Goal: Information Seeking & Learning: Learn about a topic

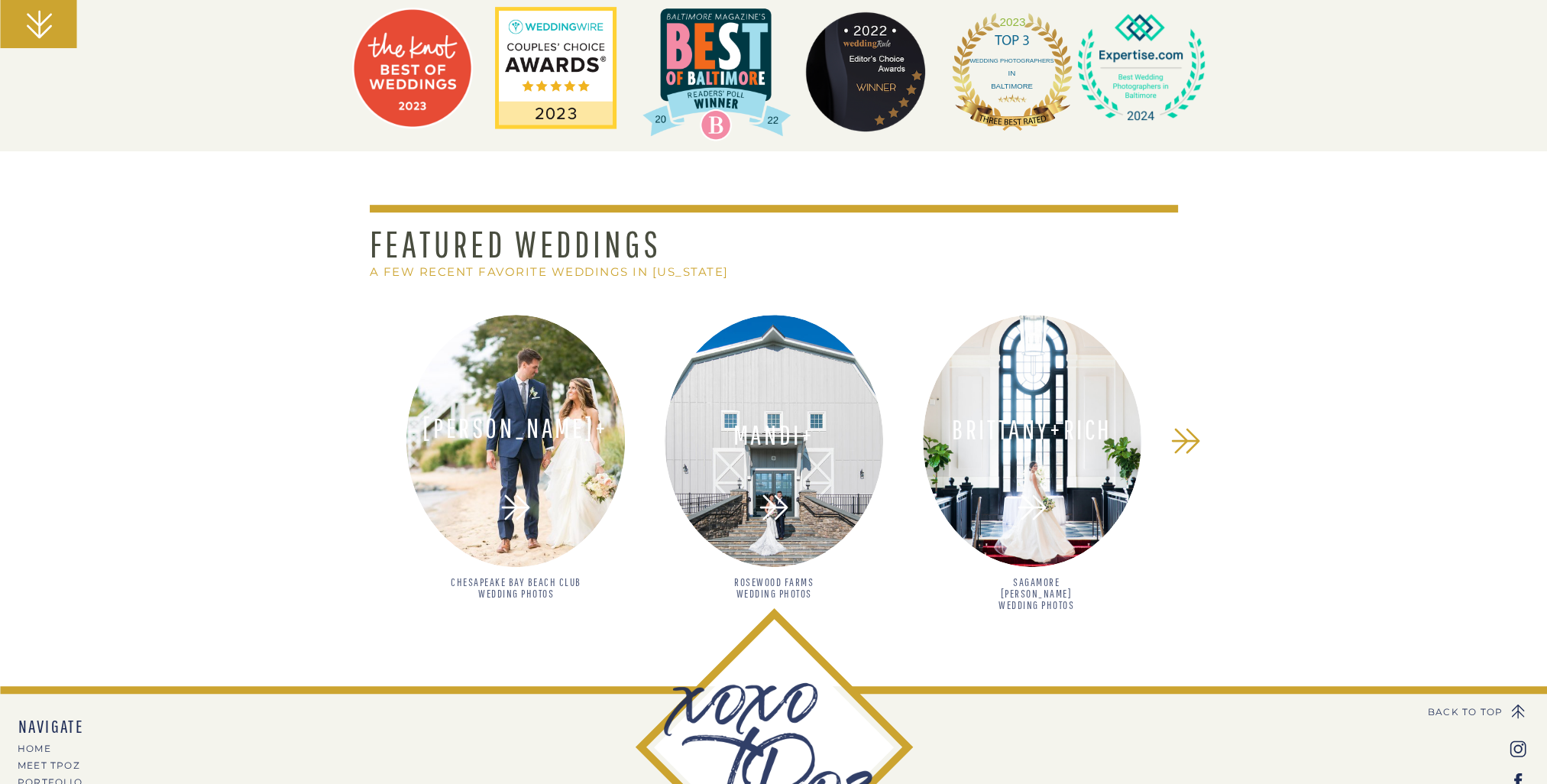
scroll to position [1222, 0]
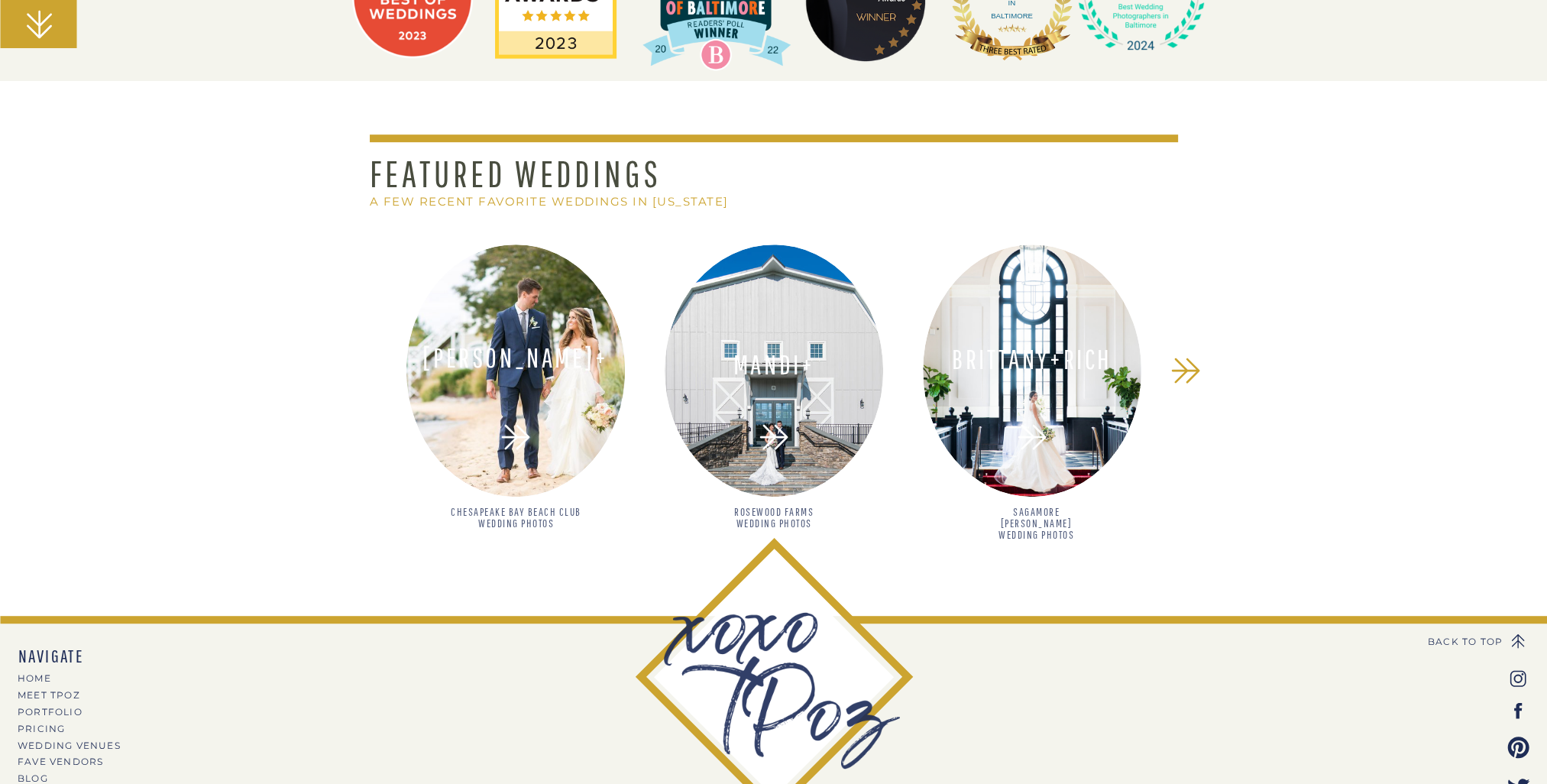
click at [542, 396] on div at bounding box center [515, 370] width 218 height 252
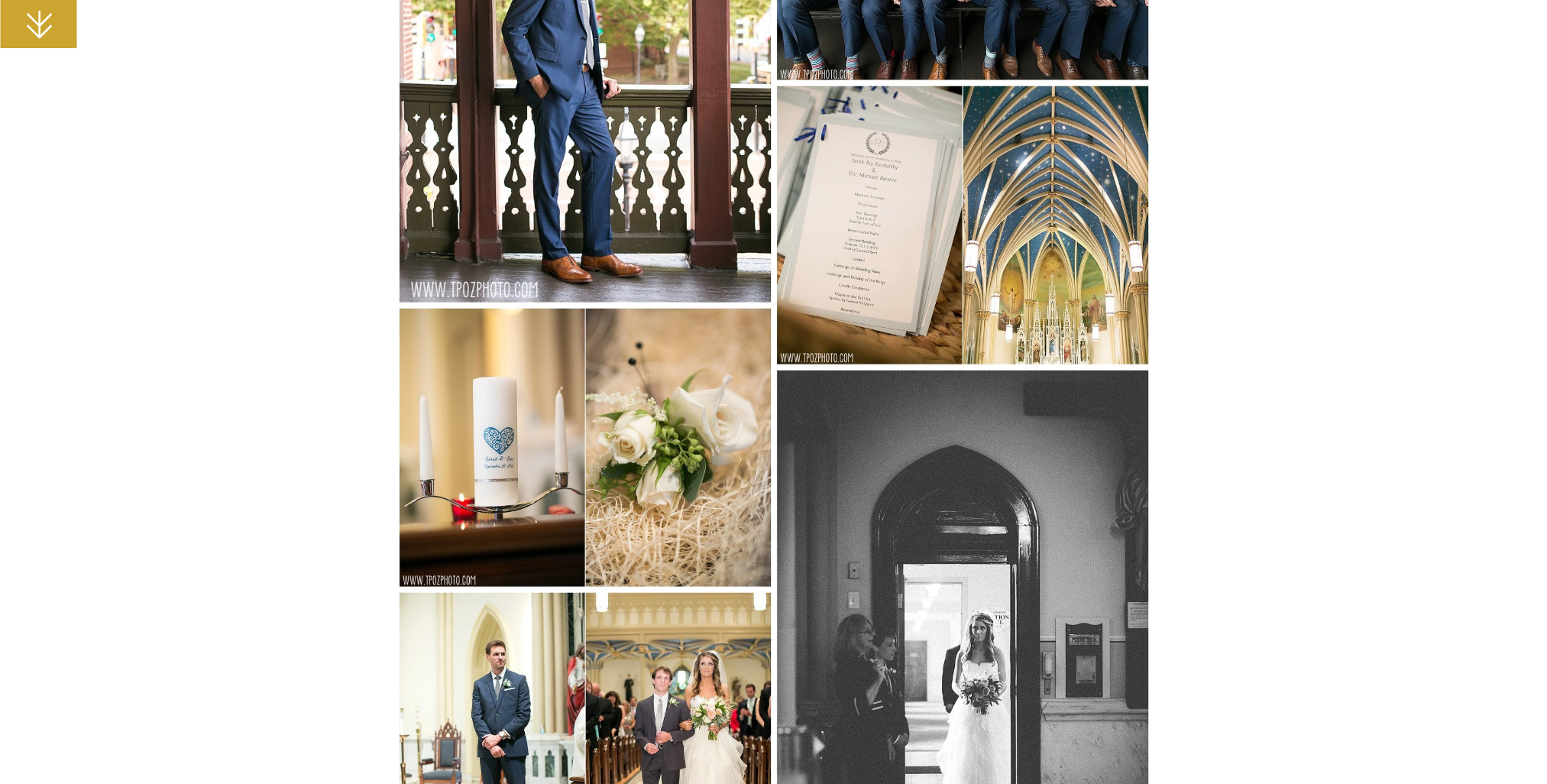
scroll to position [4736, 0]
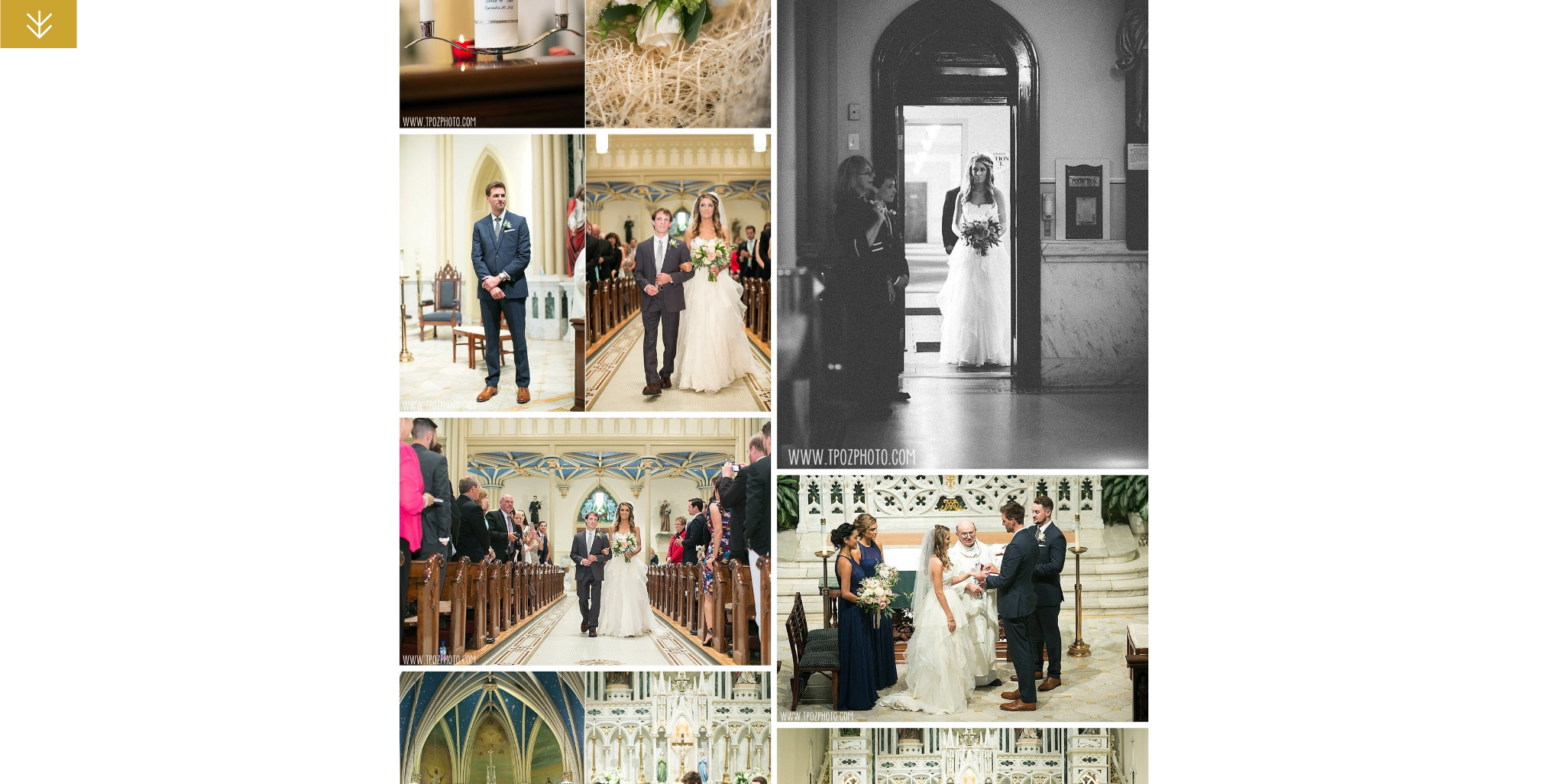
click at [716, 284] on img at bounding box center [585, 273] width 373 height 279
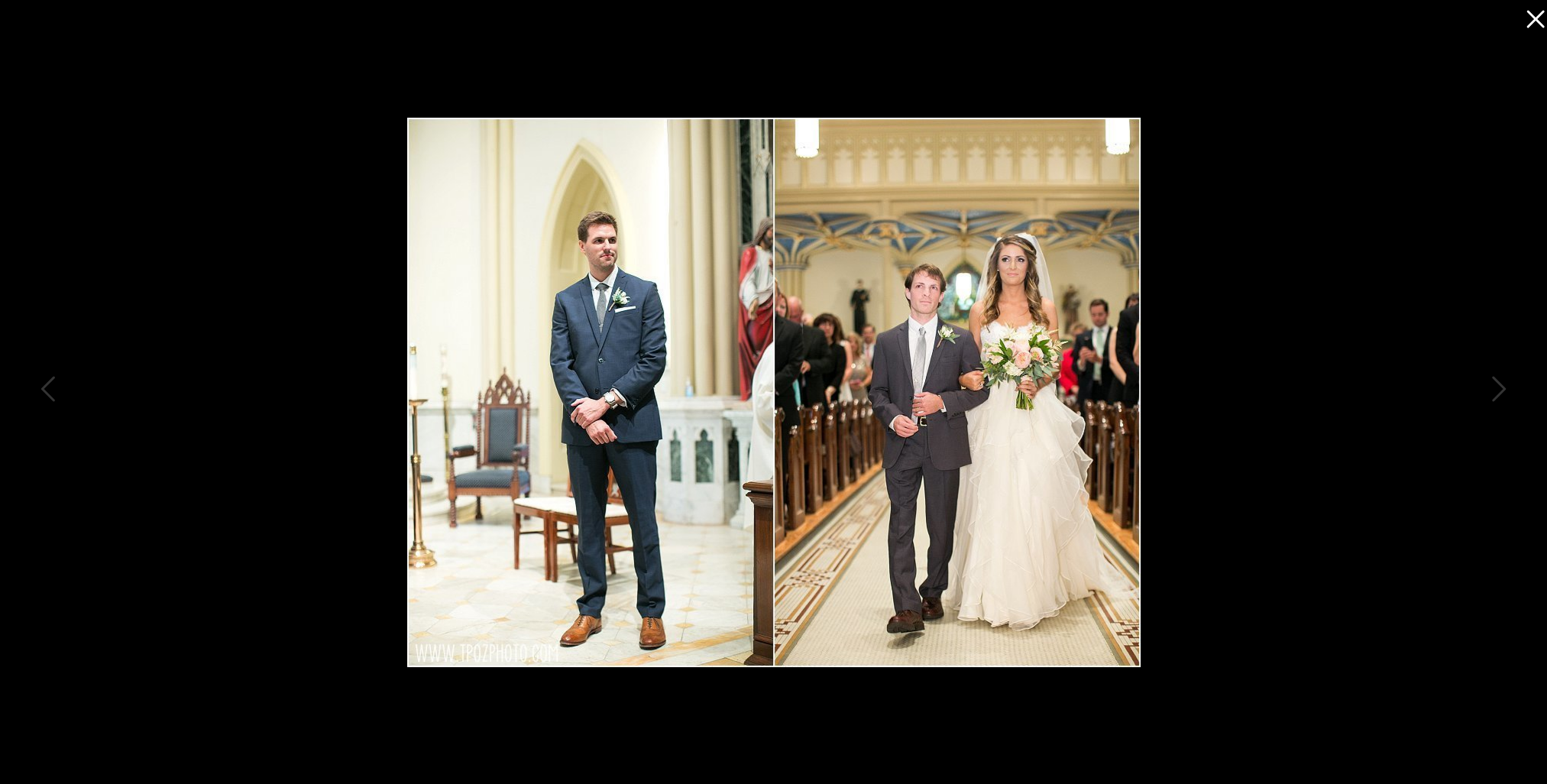
click at [1536, 14] on icon at bounding box center [1532, 15] width 31 height 31
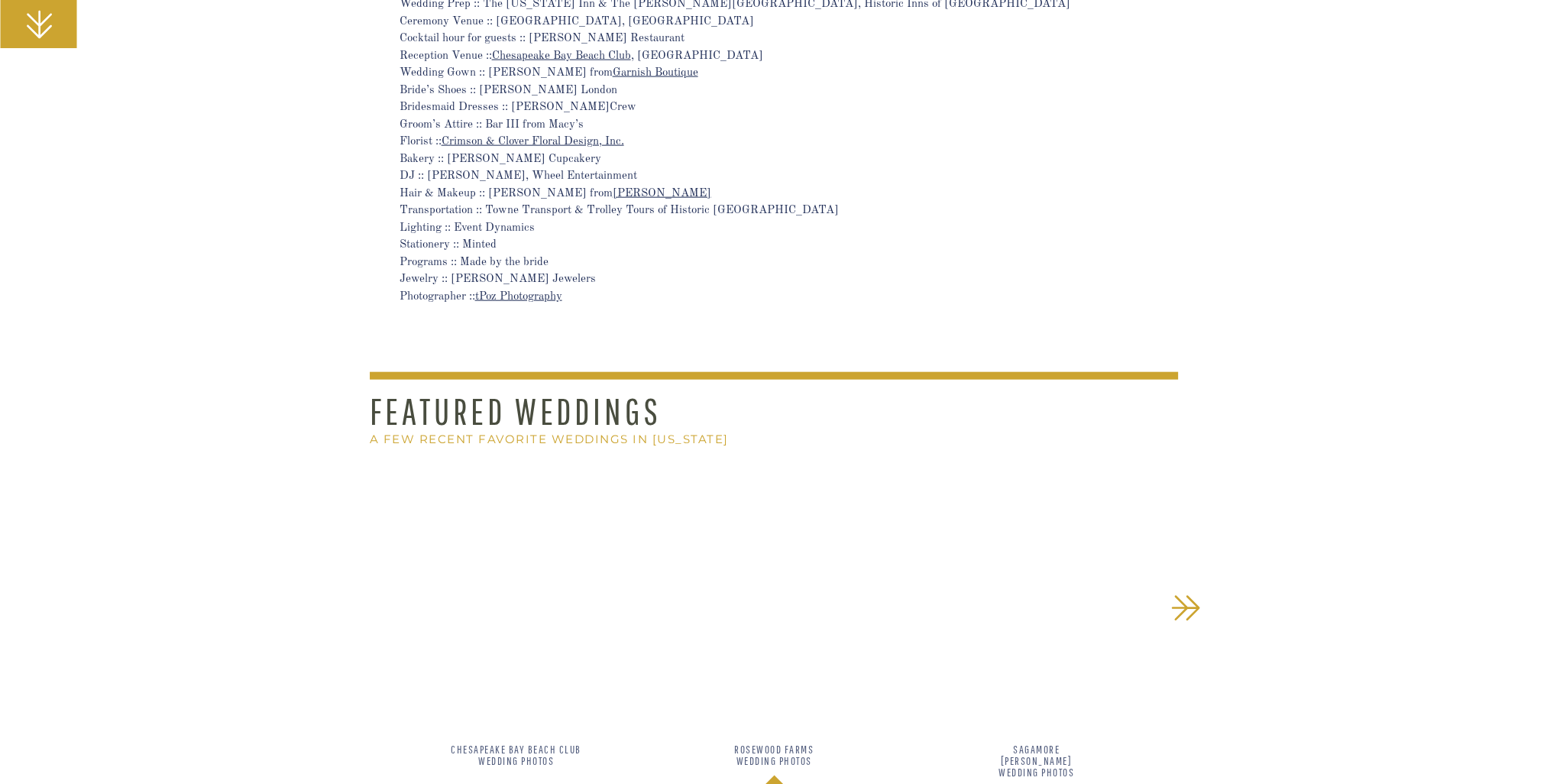
scroll to position [20461, 0]
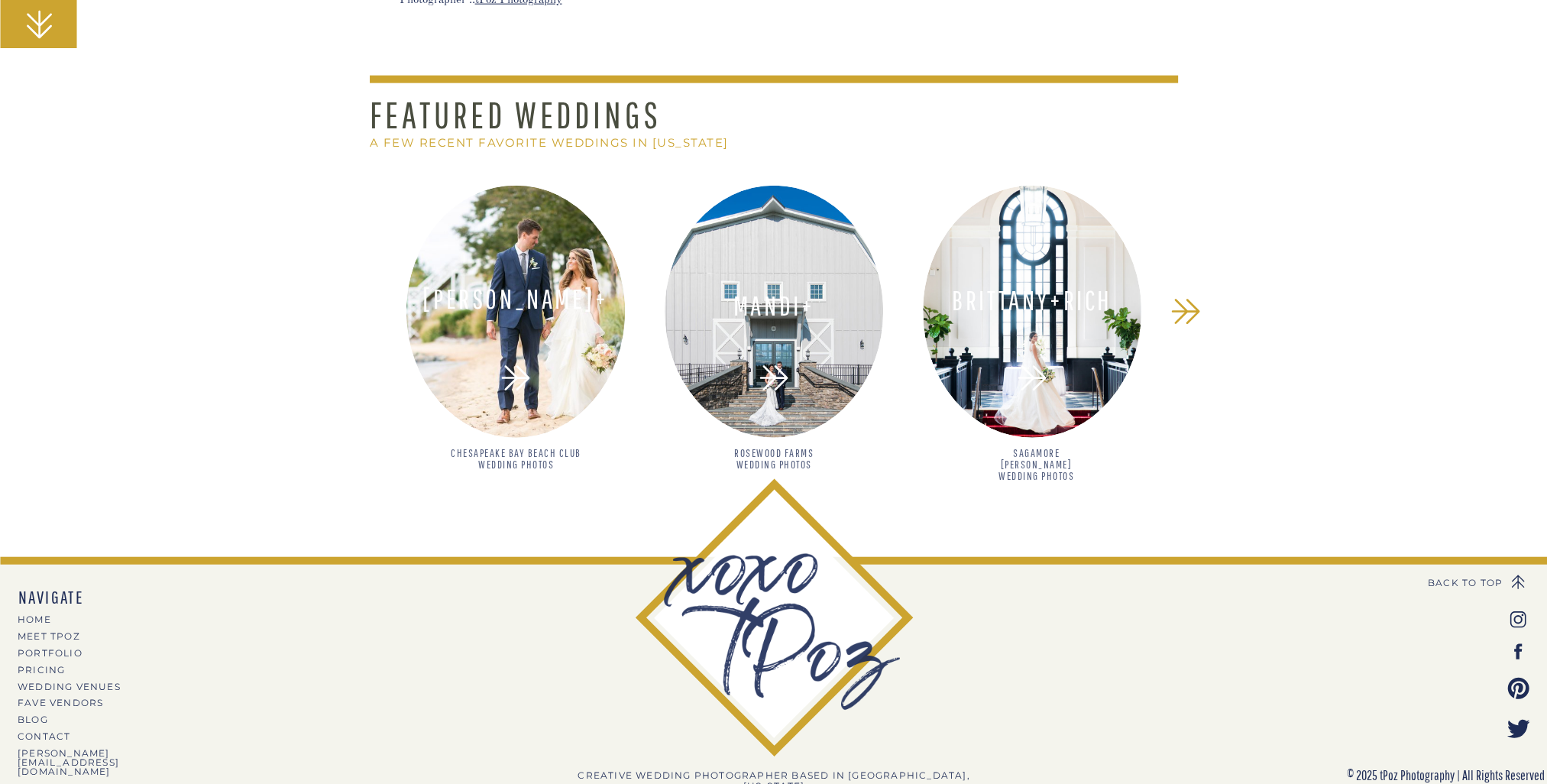
click at [1003, 304] on h3 "Brittany+Rich" at bounding box center [1033, 301] width 199 height 29
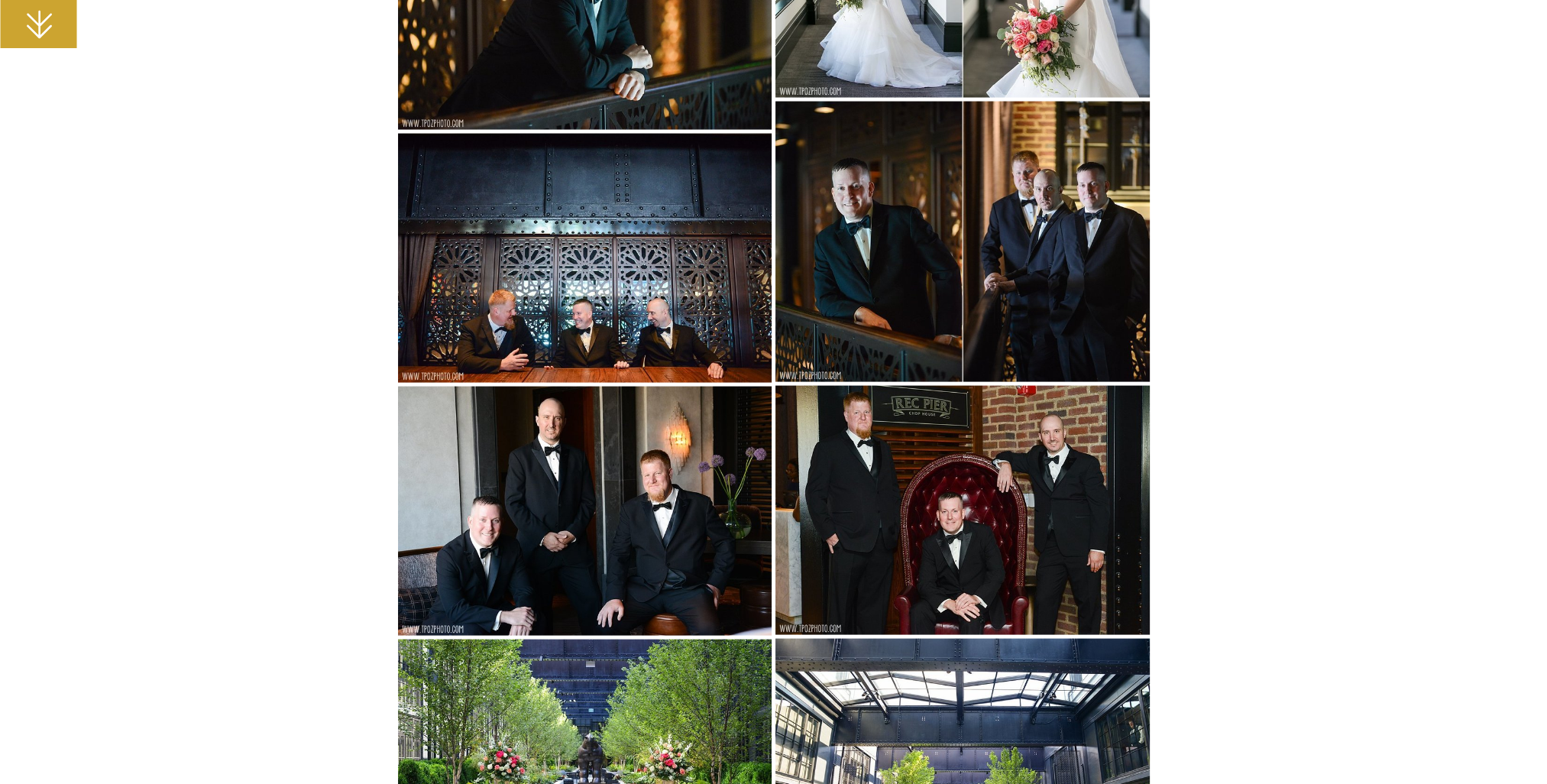
scroll to position [4660, 0]
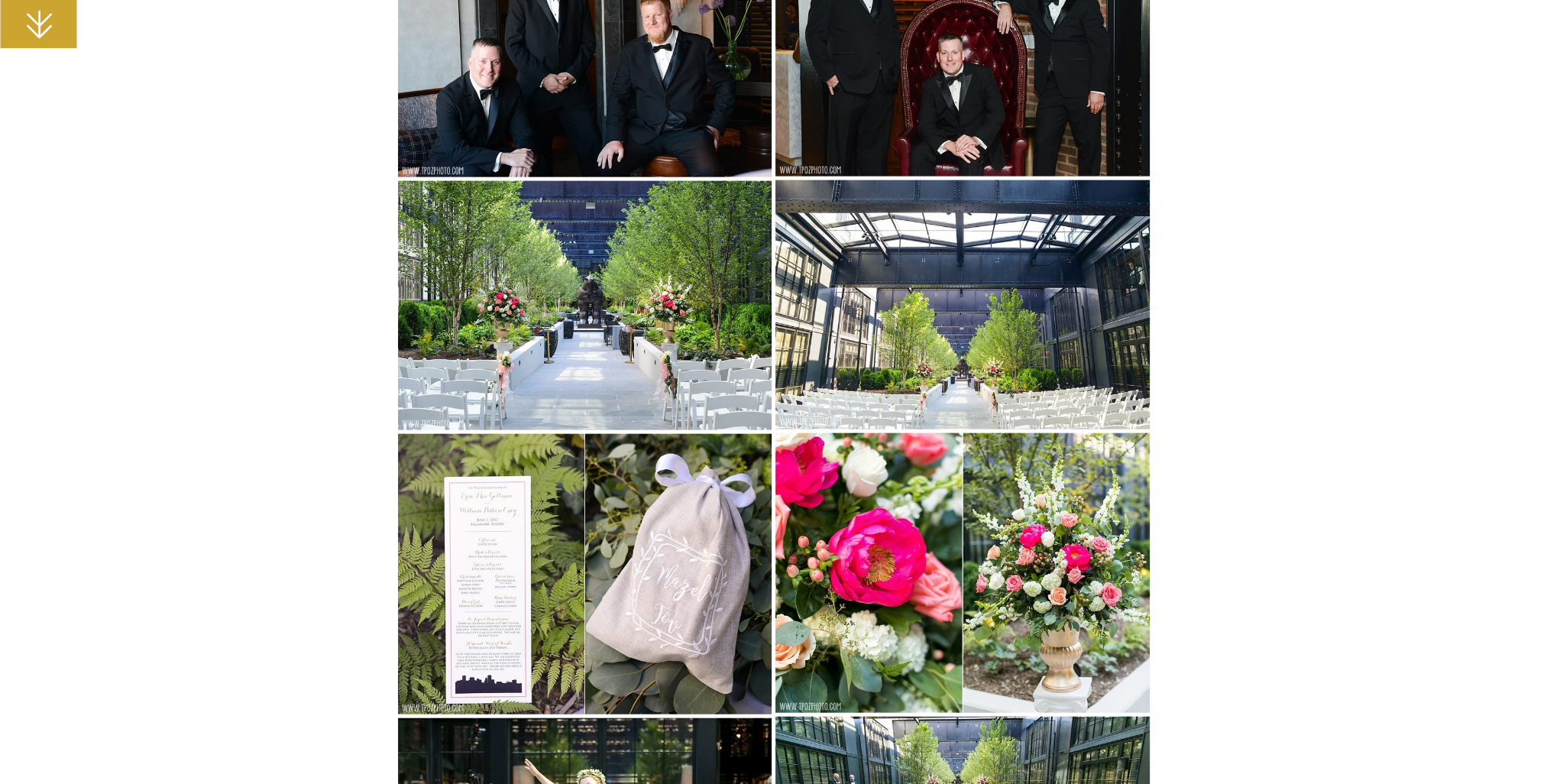
click at [943, 424] on img at bounding box center [963, 305] width 374 height 249
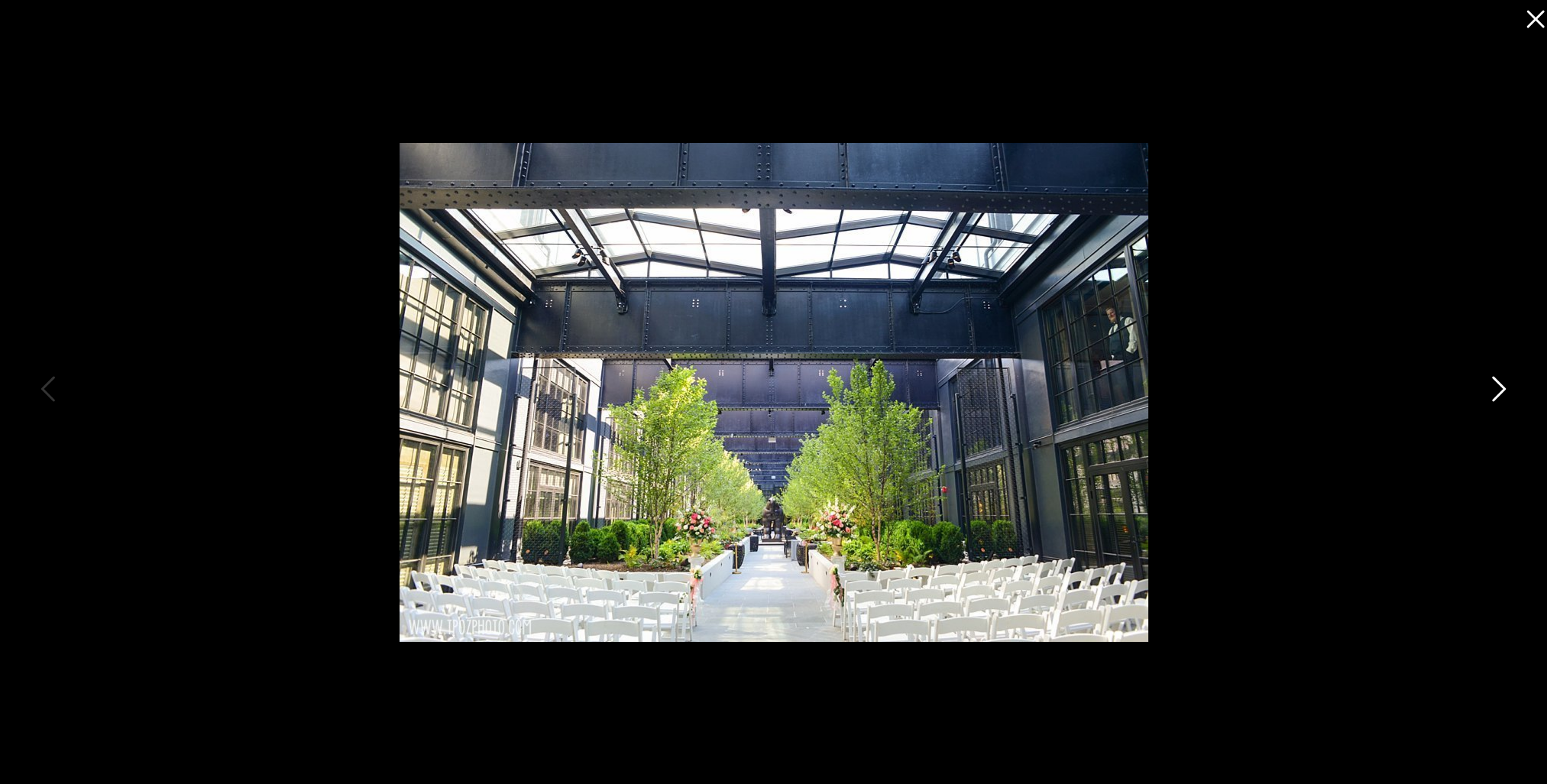
click at [1494, 387] on icon at bounding box center [1497, 392] width 39 height 46
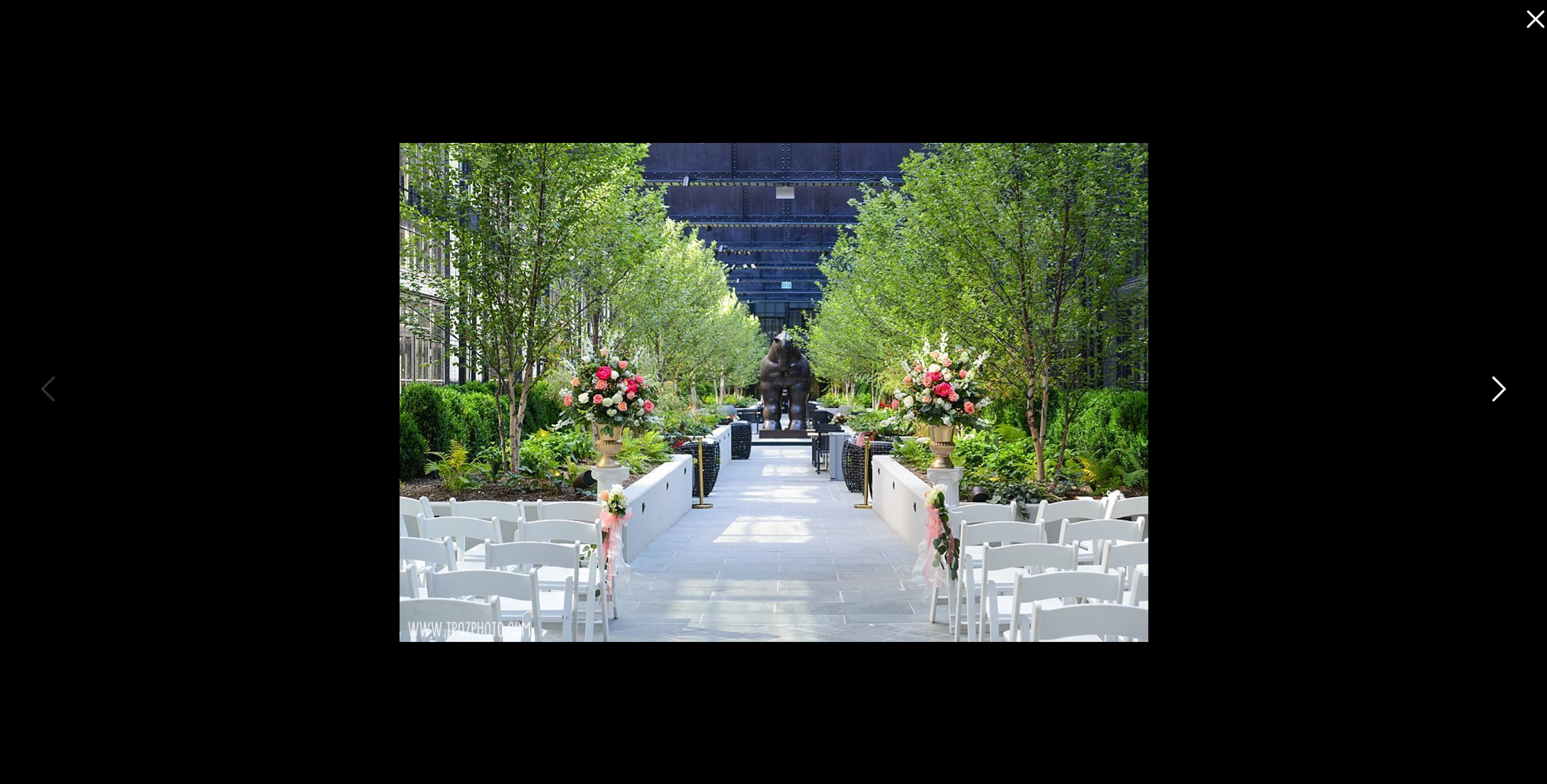
click at [1494, 387] on icon at bounding box center [1497, 392] width 39 height 46
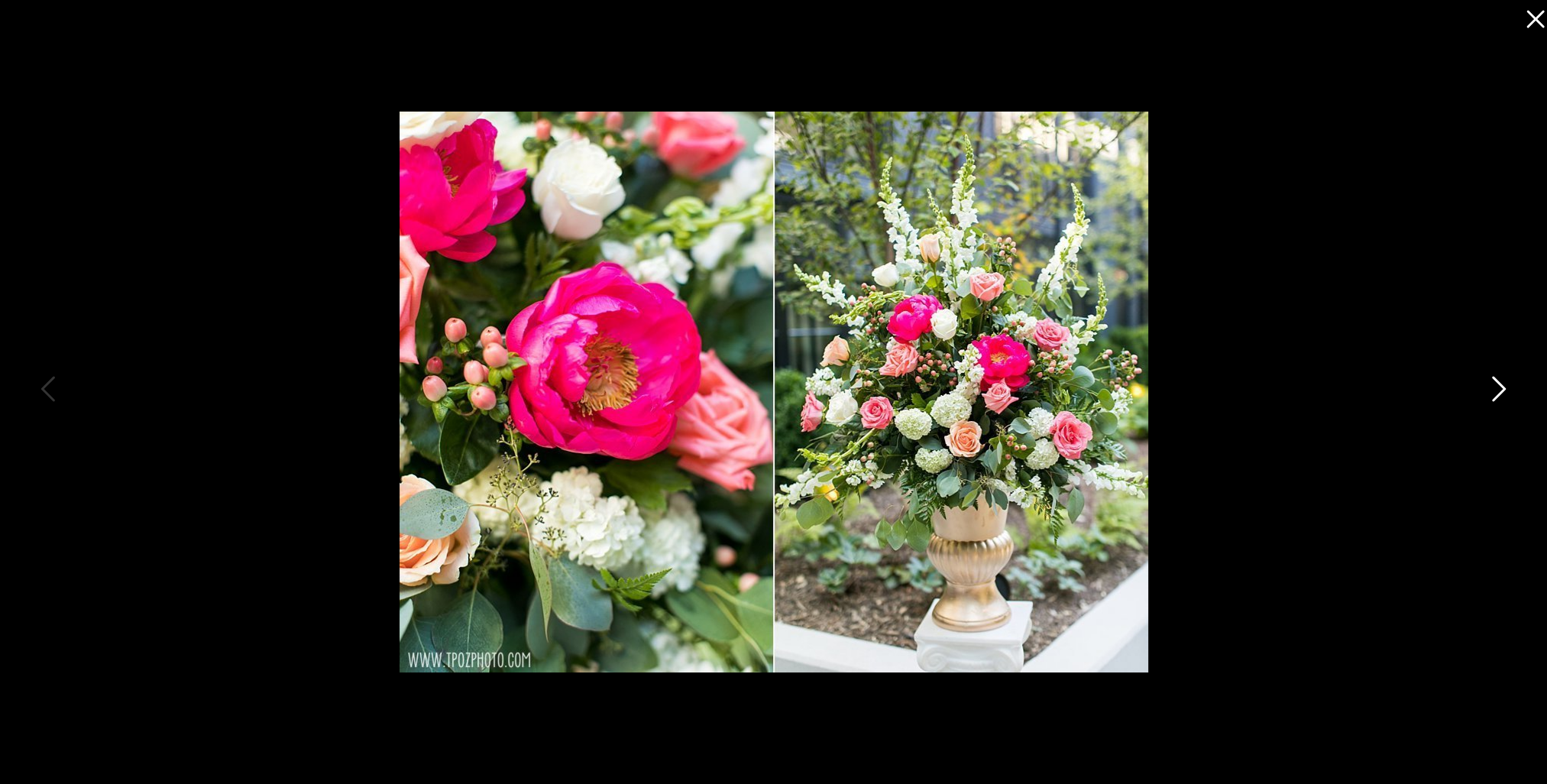
click at [1494, 387] on icon at bounding box center [1497, 392] width 39 height 46
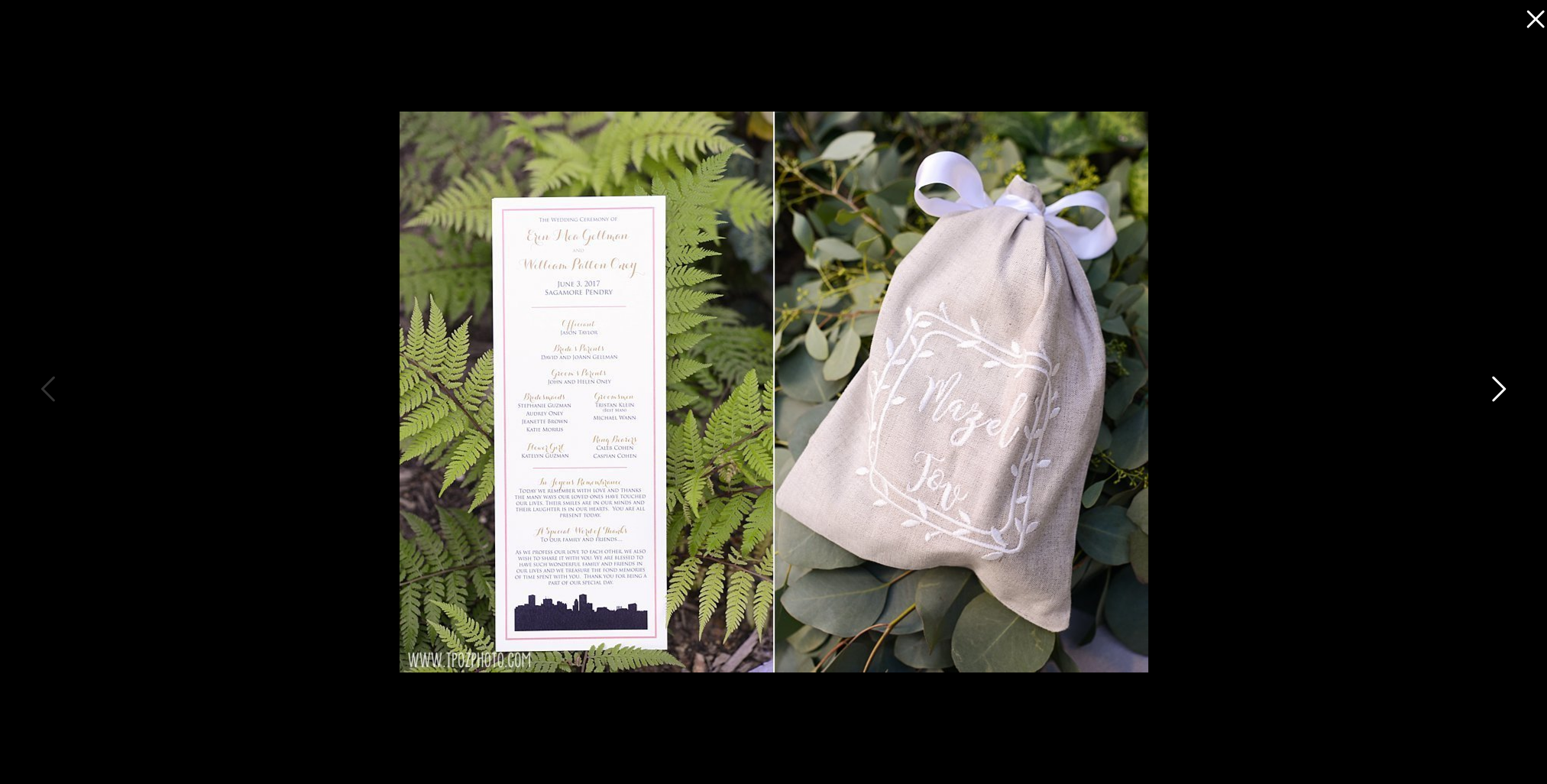
click at [1494, 387] on icon at bounding box center [1497, 392] width 39 height 46
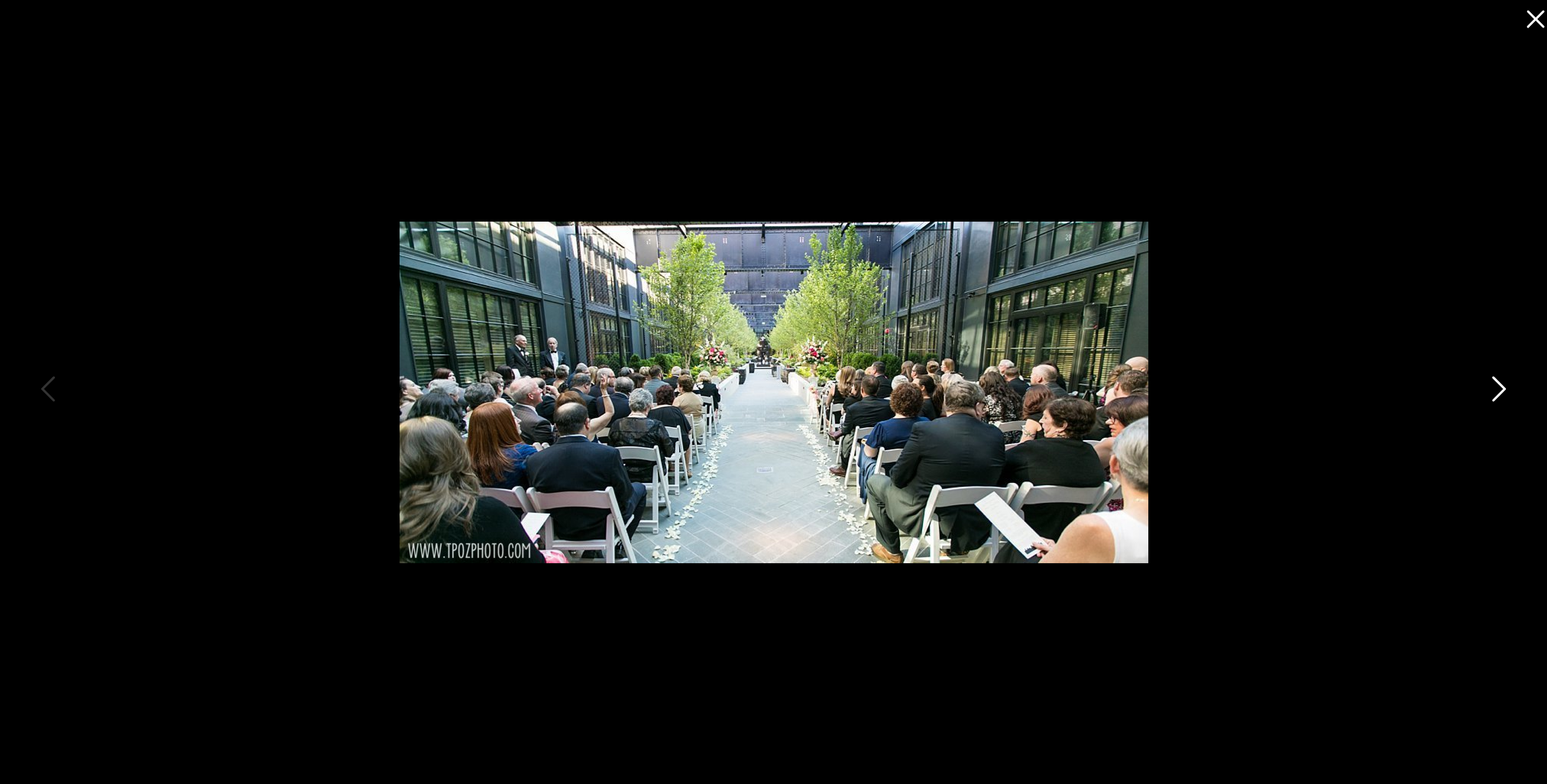
click at [1494, 387] on icon at bounding box center [1497, 392] width 39 height 46
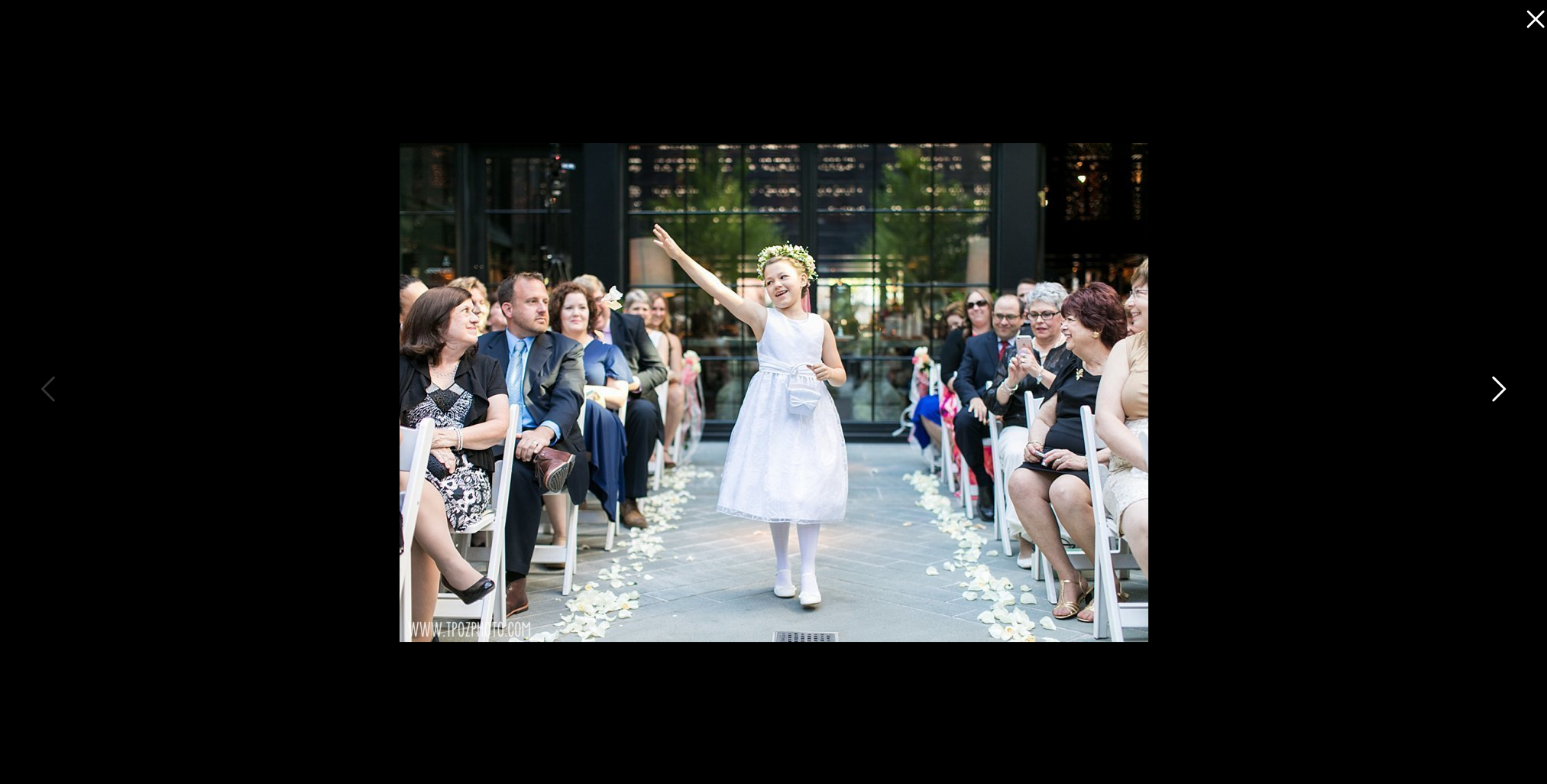
click at [1494, 387] on icon at bounding box center [1497, 392] width 39 height 46
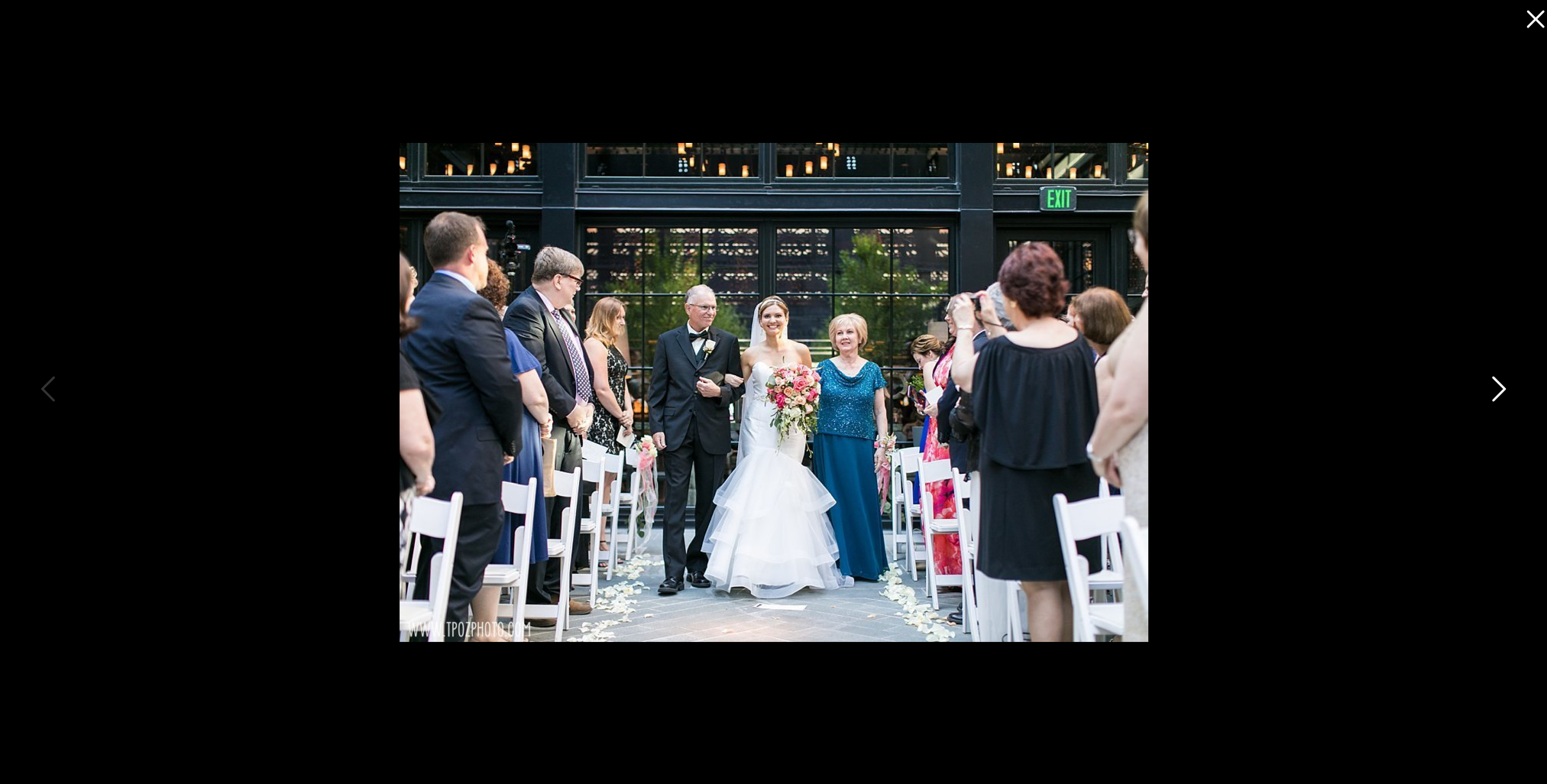
click at [1494, 387] on icon at bounding box center [1497, 392] width 39 height 46
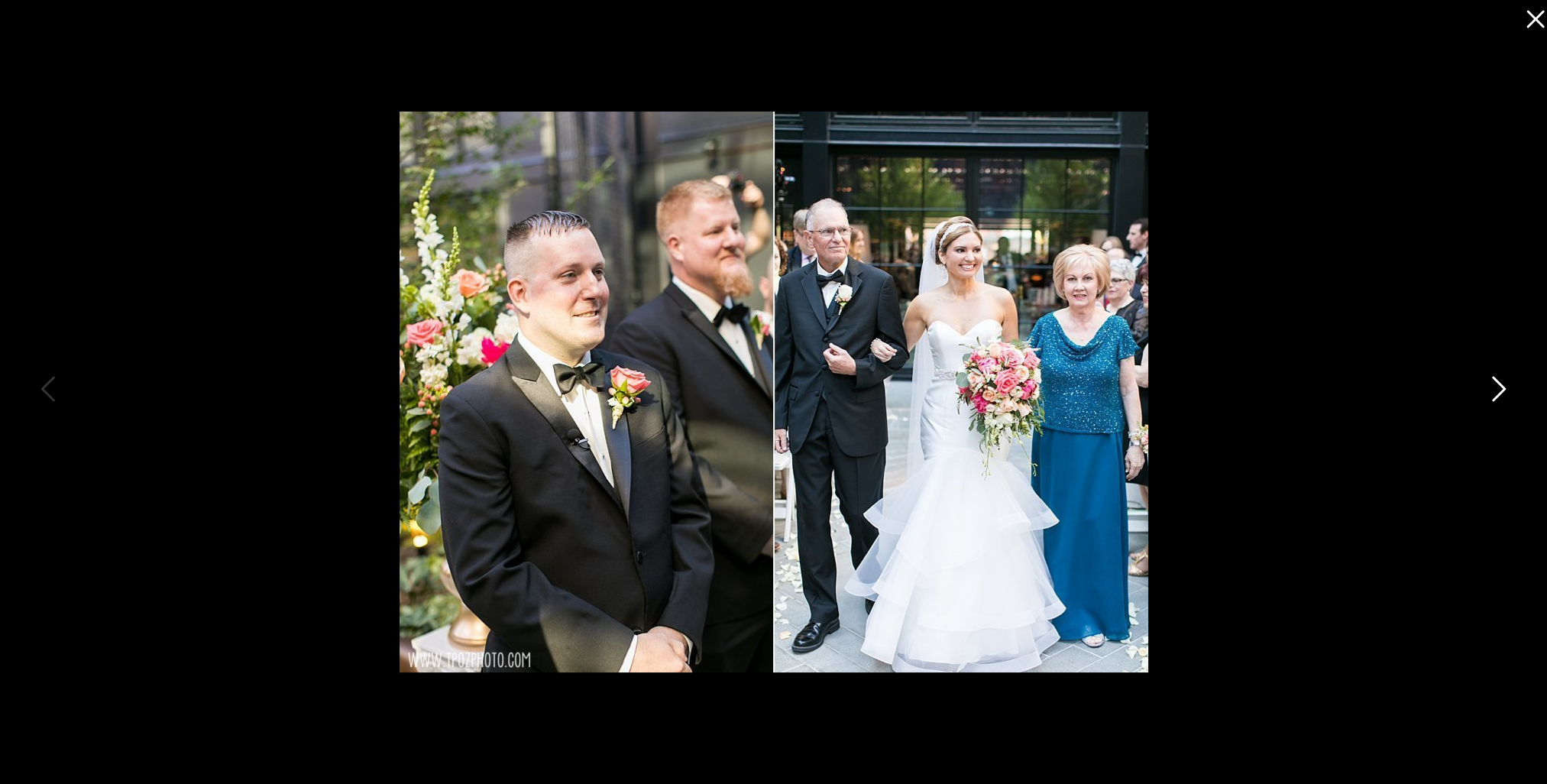
click at [1494, 387] on icon at bounding box center [1497, 392] width 39 height 46
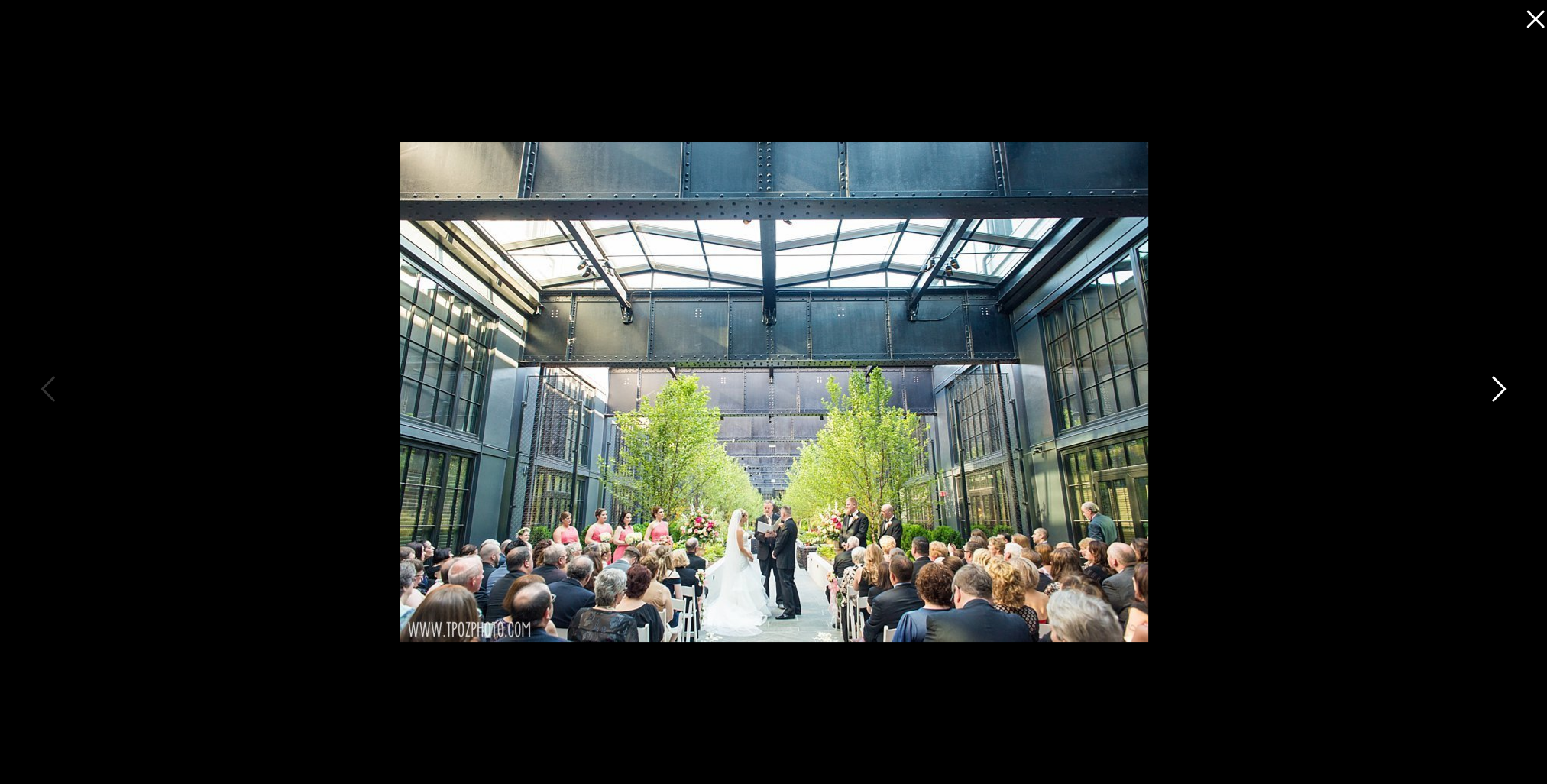
click at [1494, 387] on icon at bounding box center [1497, 392] width 39 height 46
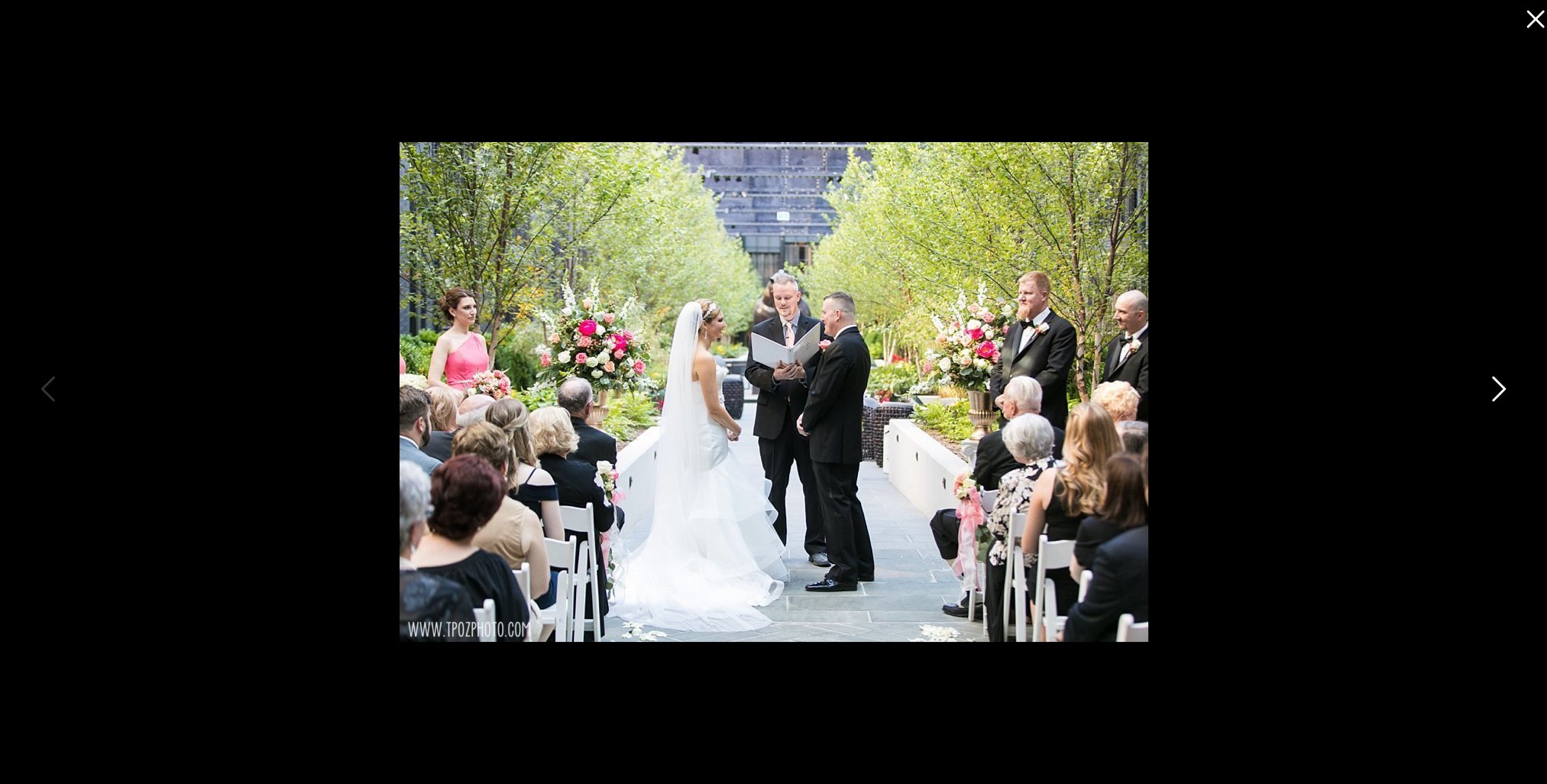
click at [1494, 387] on icon at bounding box center [1497, 392] width 39 height 46
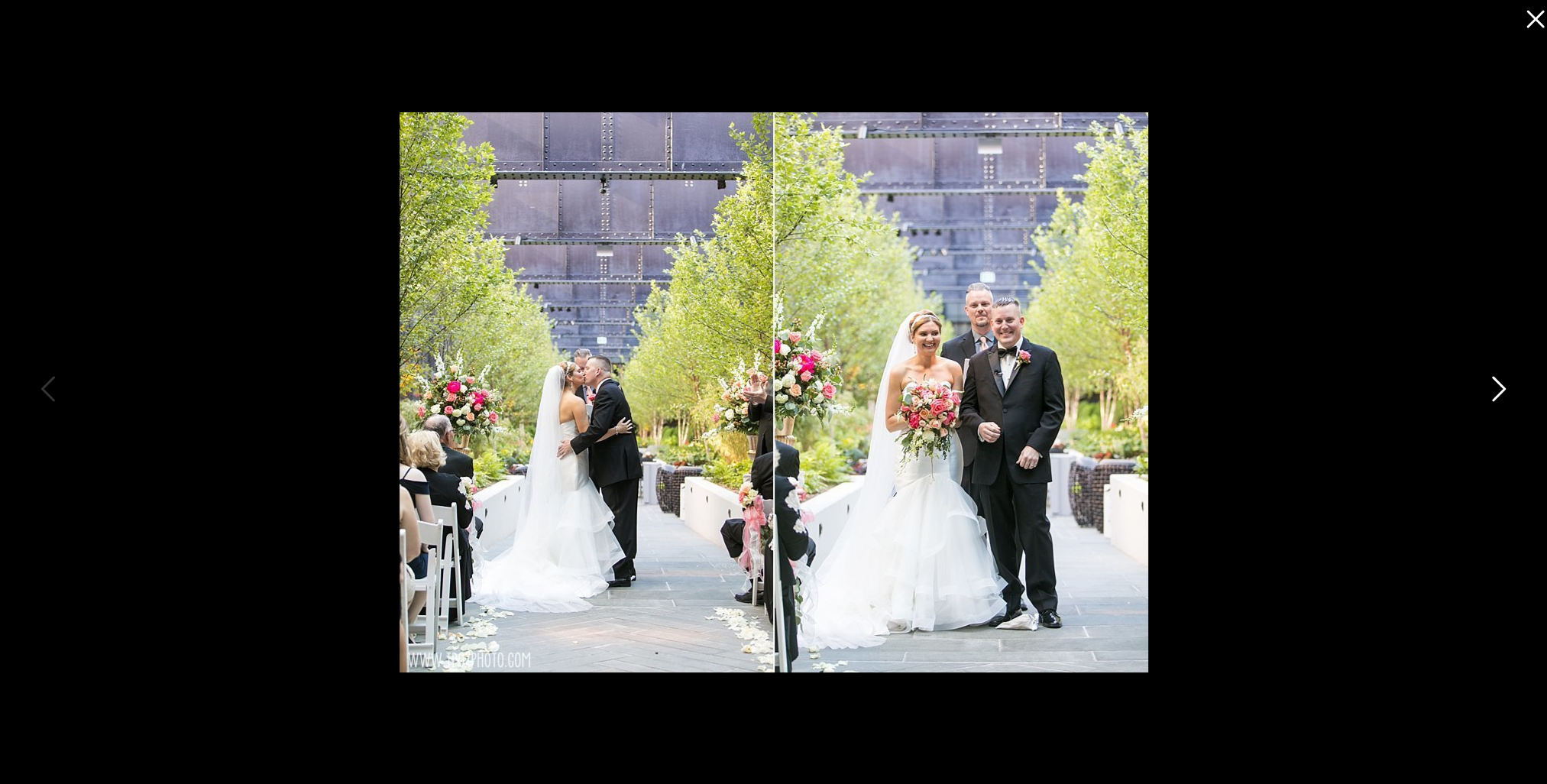
click at [1494, 387] on icon at bounding box center [1497, 392] width 39 height 46
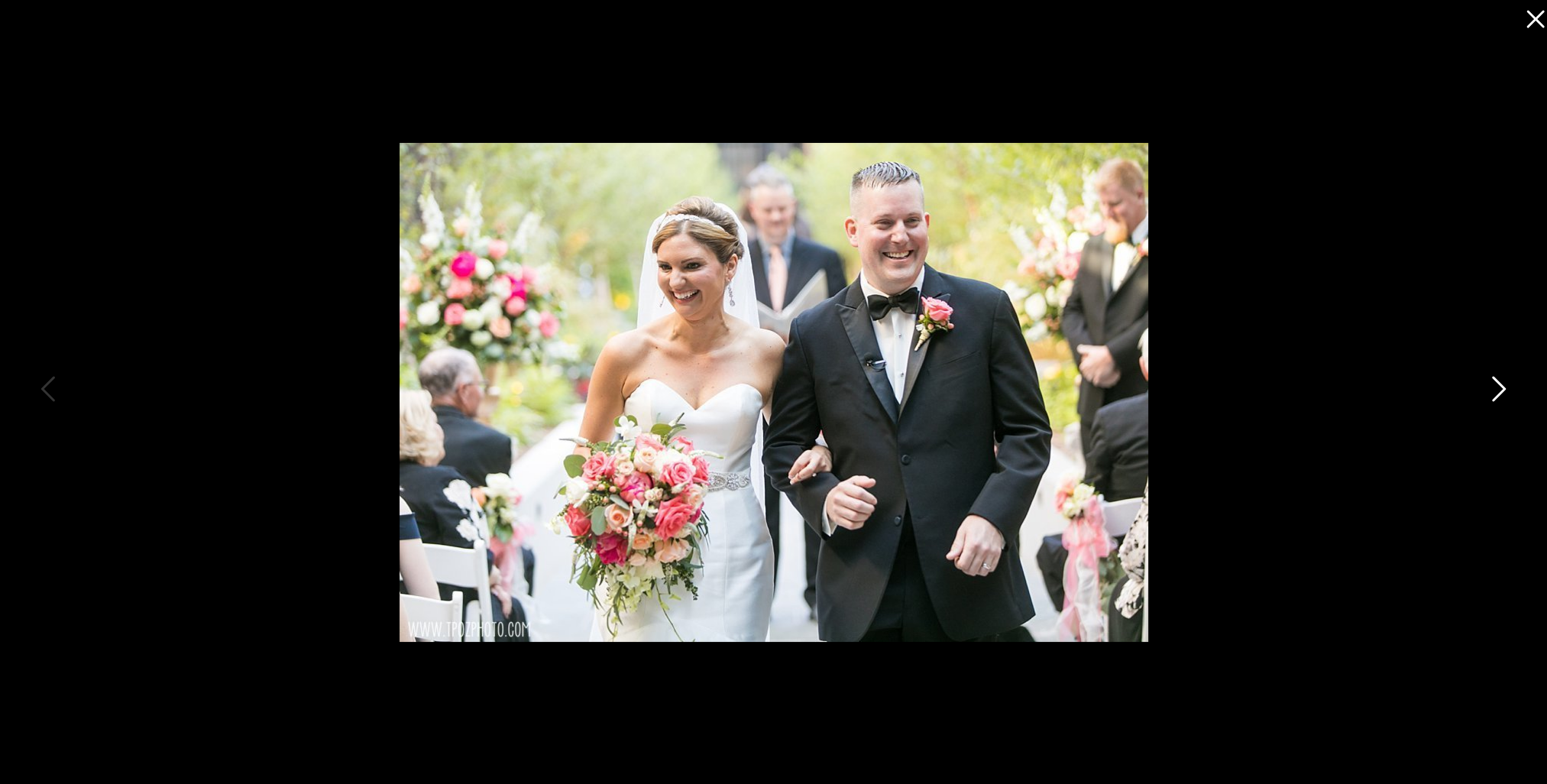
click at [1494, 387] on icon at bounding box center [1497, 392] width 39 height 46
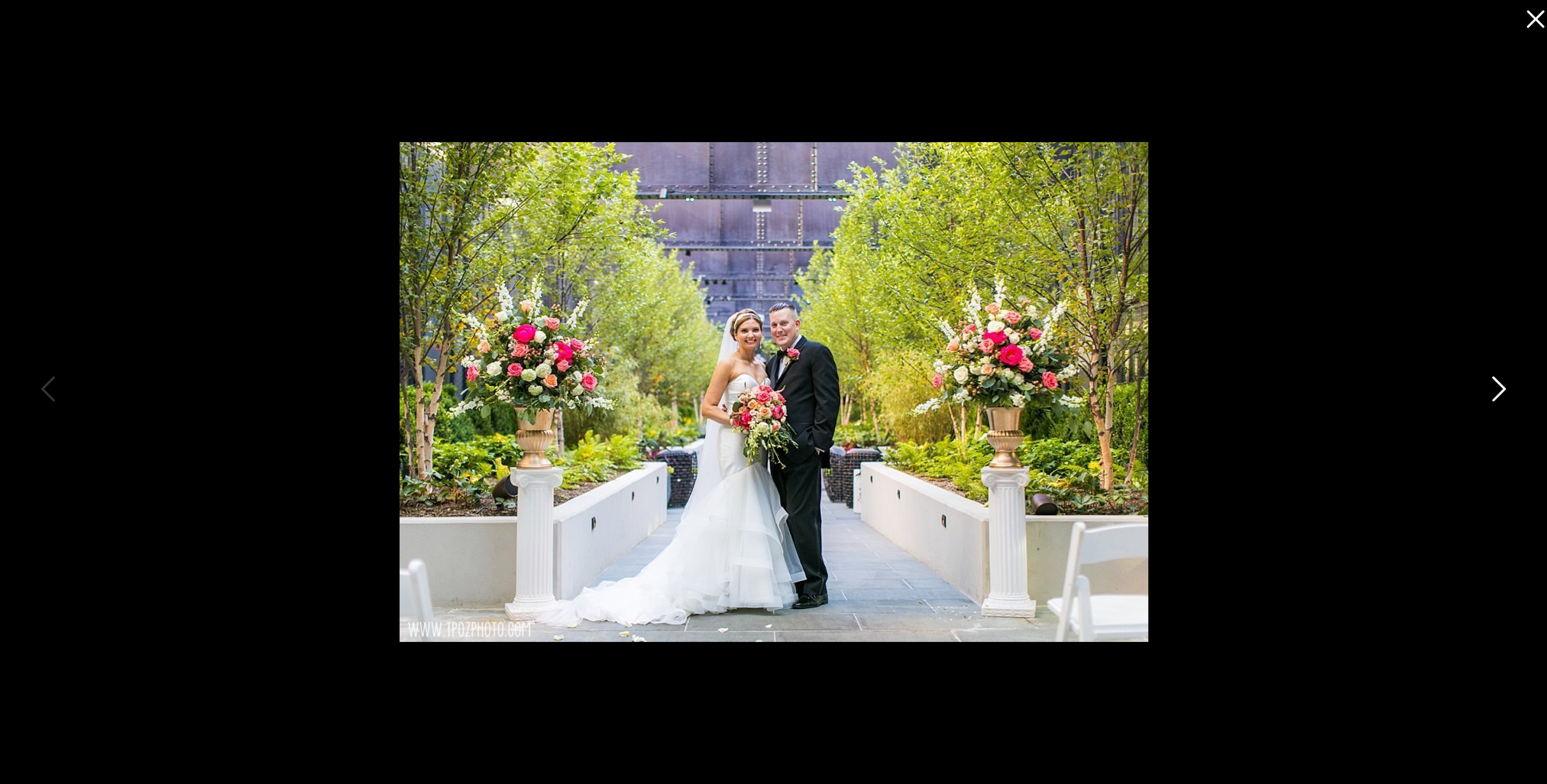
click at [1494, 387] on icon at bounding box center [1497, 392] width 39 height 46
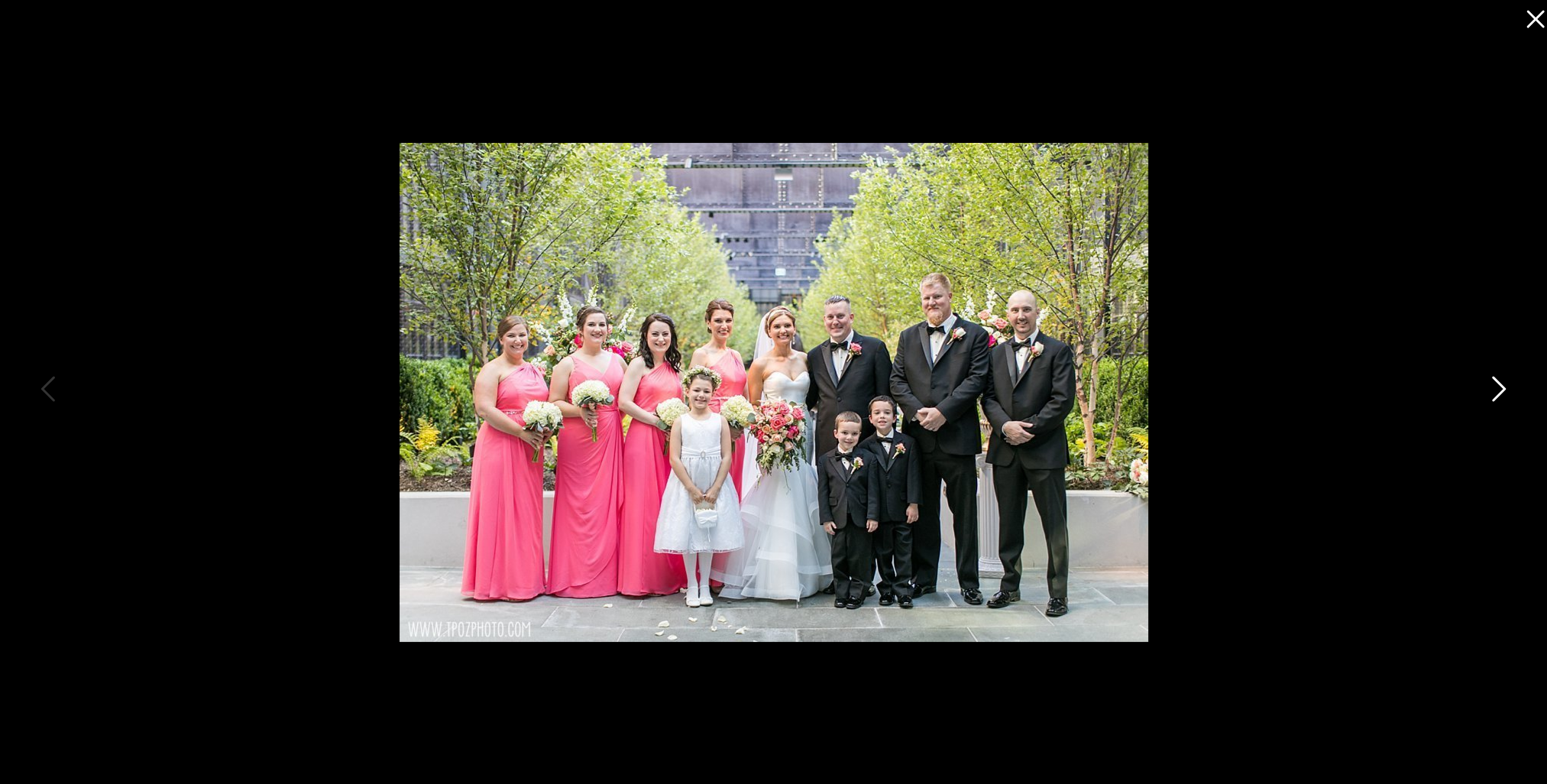
click at [1494, 387] on icon at bounding box center [1497, 392] width 39 height 46
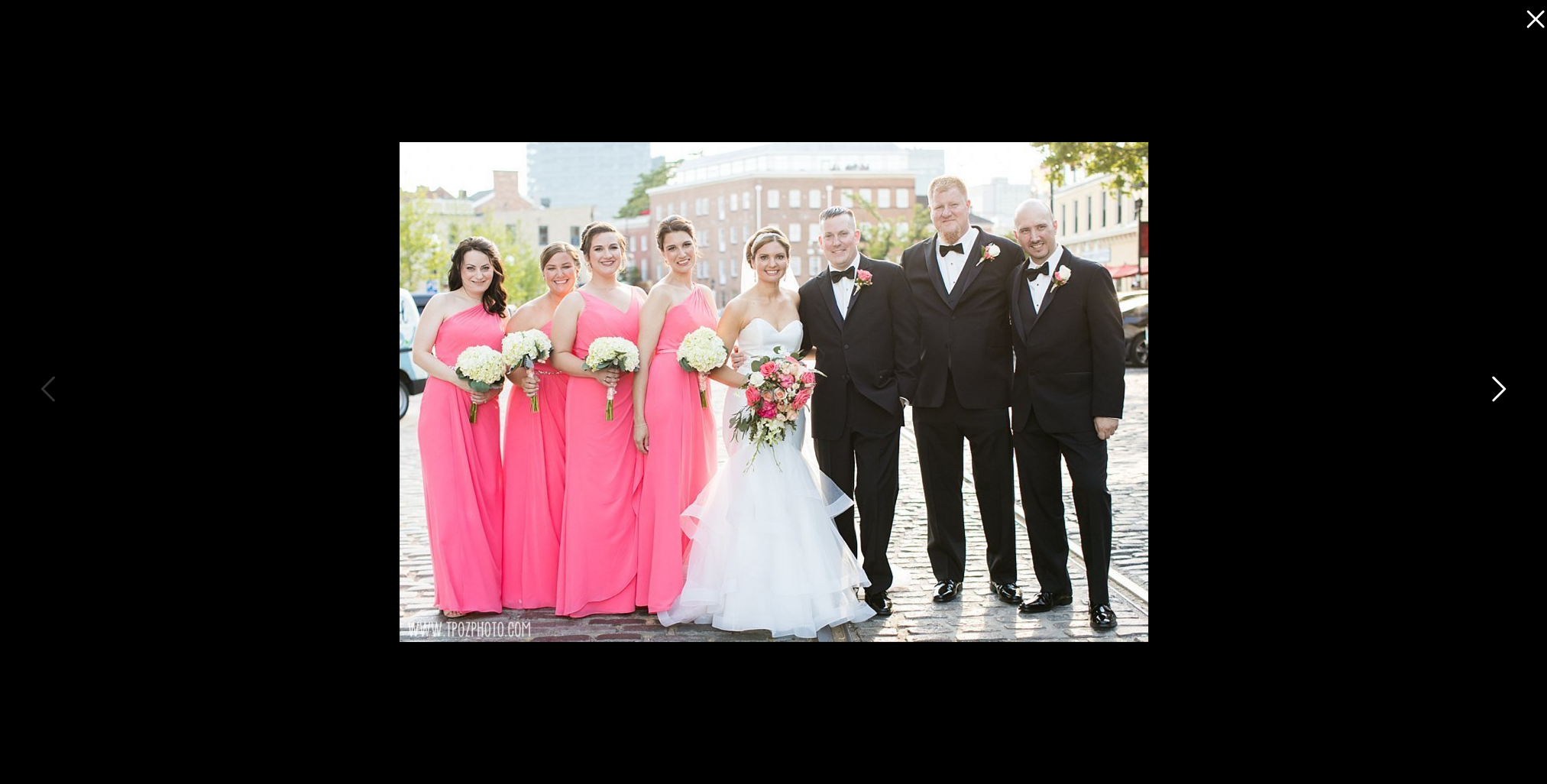
click at [1494, 387] on icon at bounding box center [1497, 392] width 39 height 46
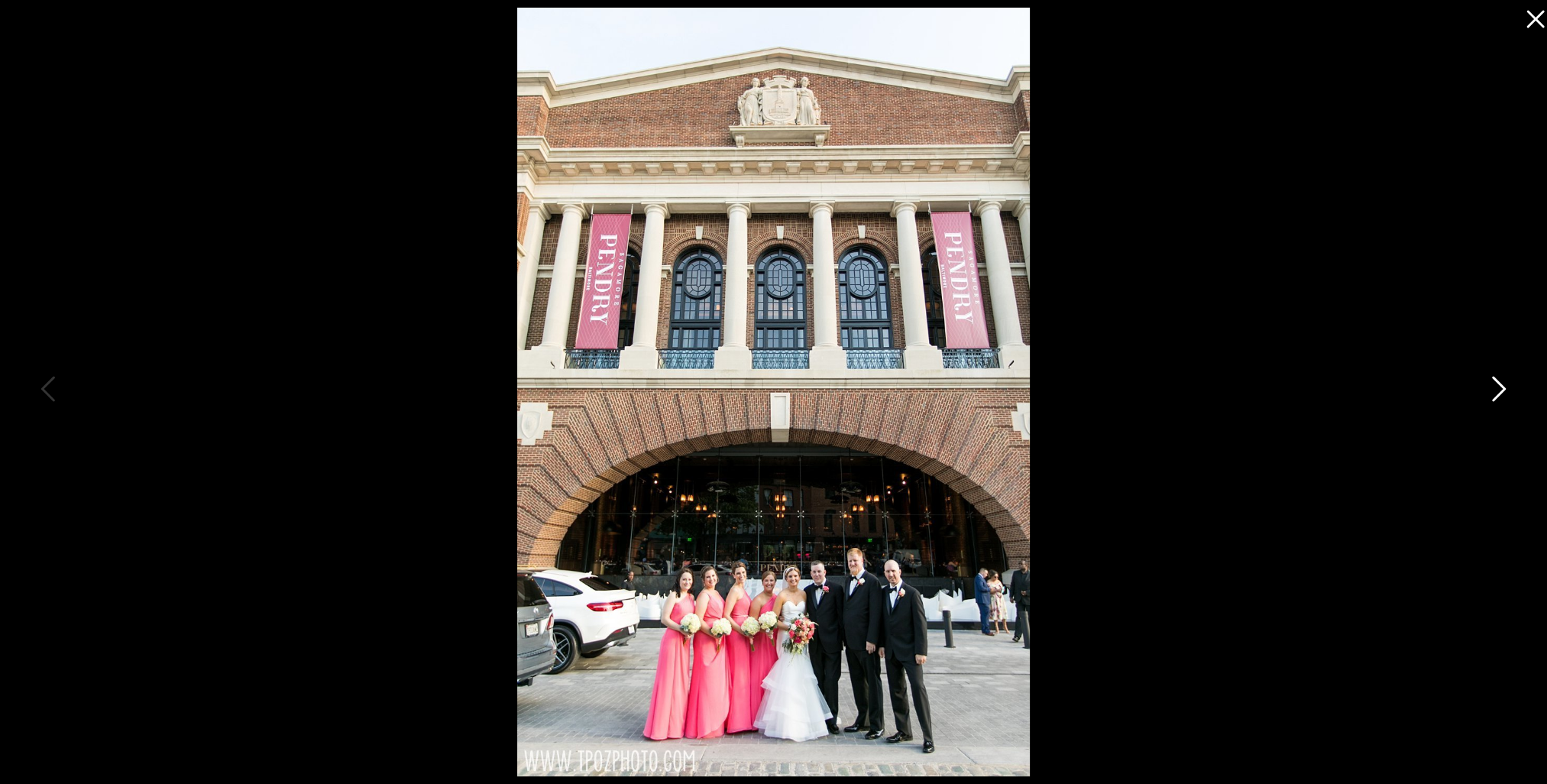
click at [1494, 387] on icon at bounding box center [1497, 392] width 39 height 46
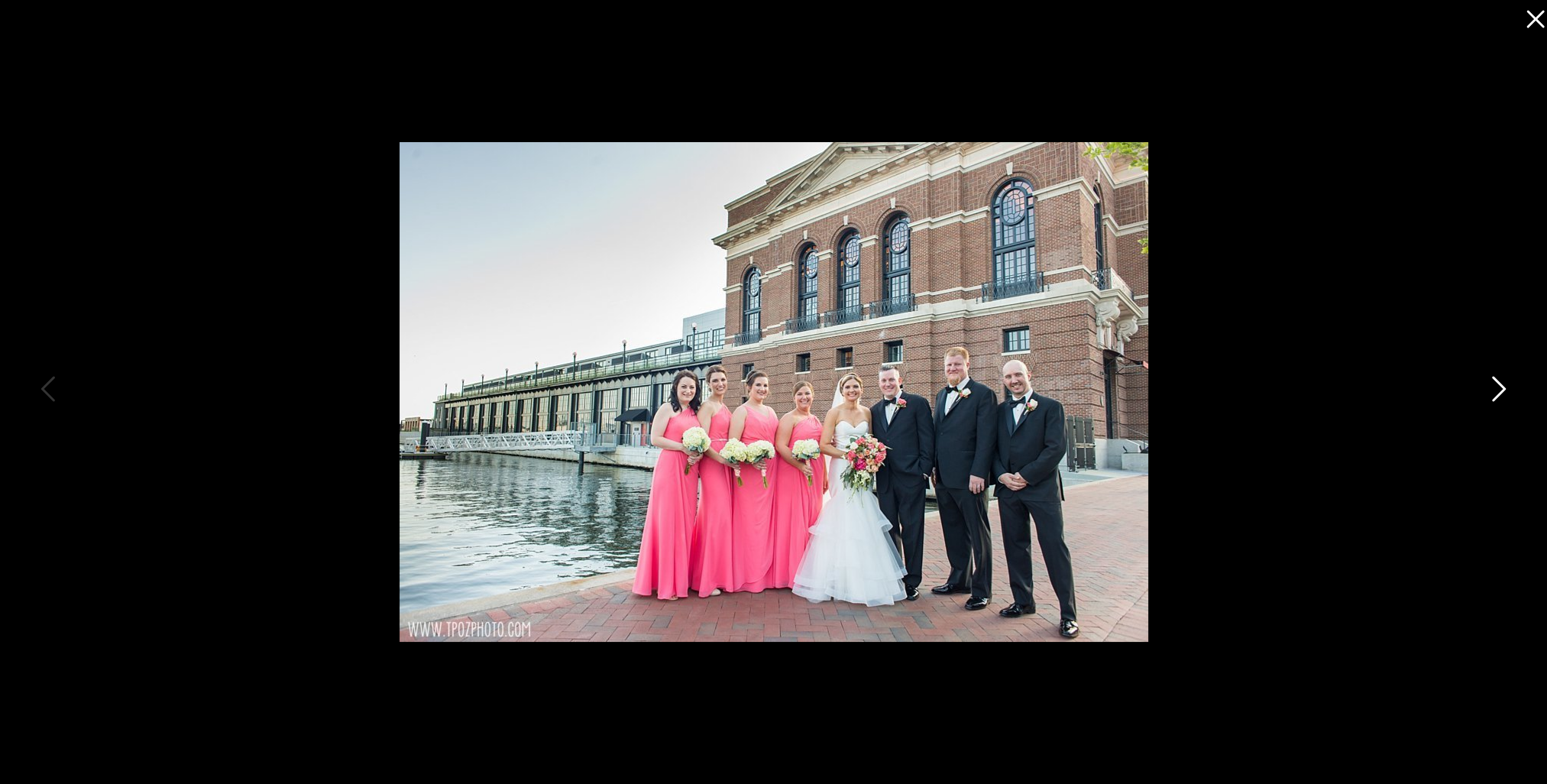
click at [1494, 387] on icon at bounding box center [1497, 392] width 39 height 46
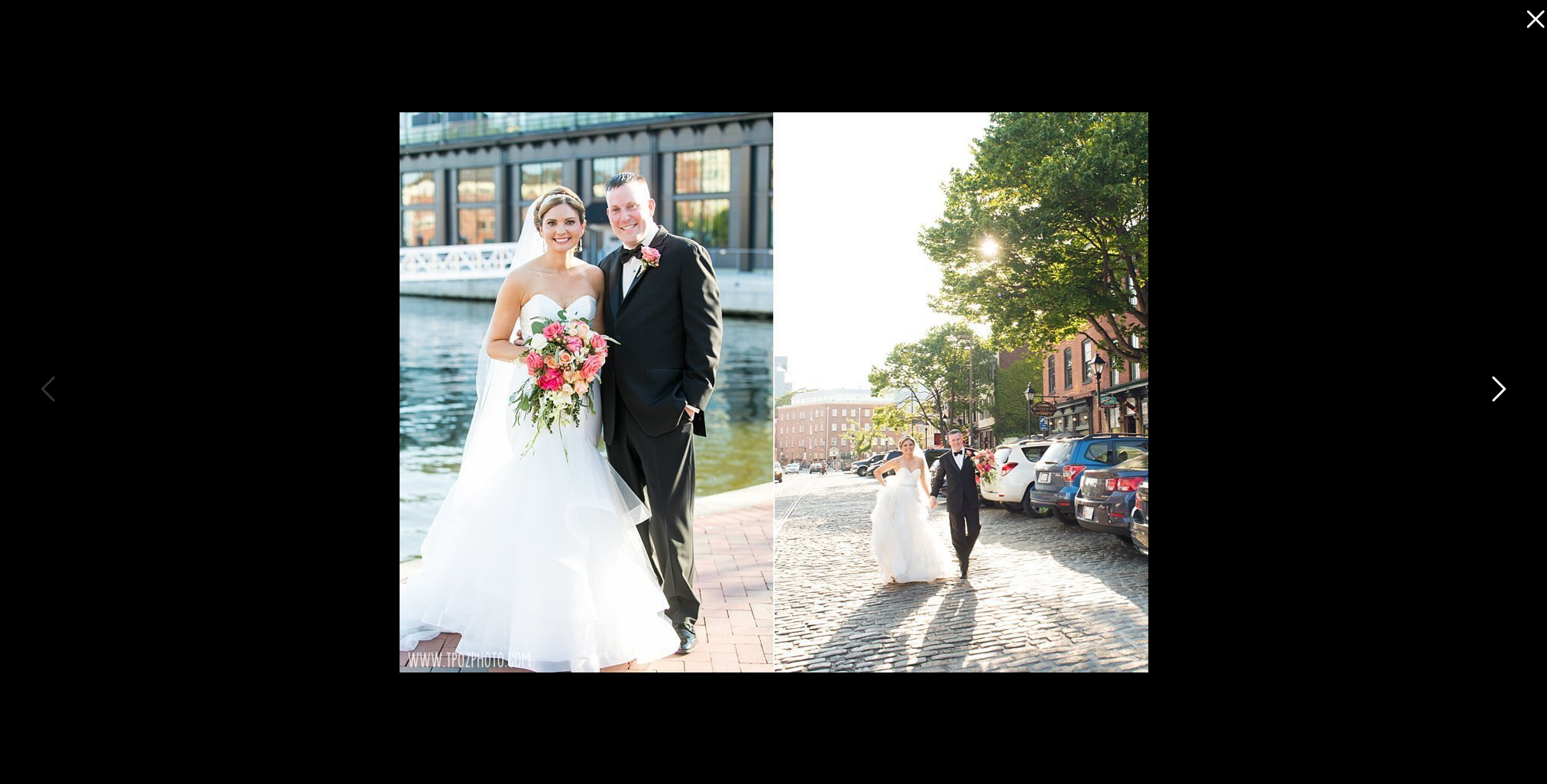
click at [1494, 387] on icon at bounding box center [1497, 392] width 39 height 46
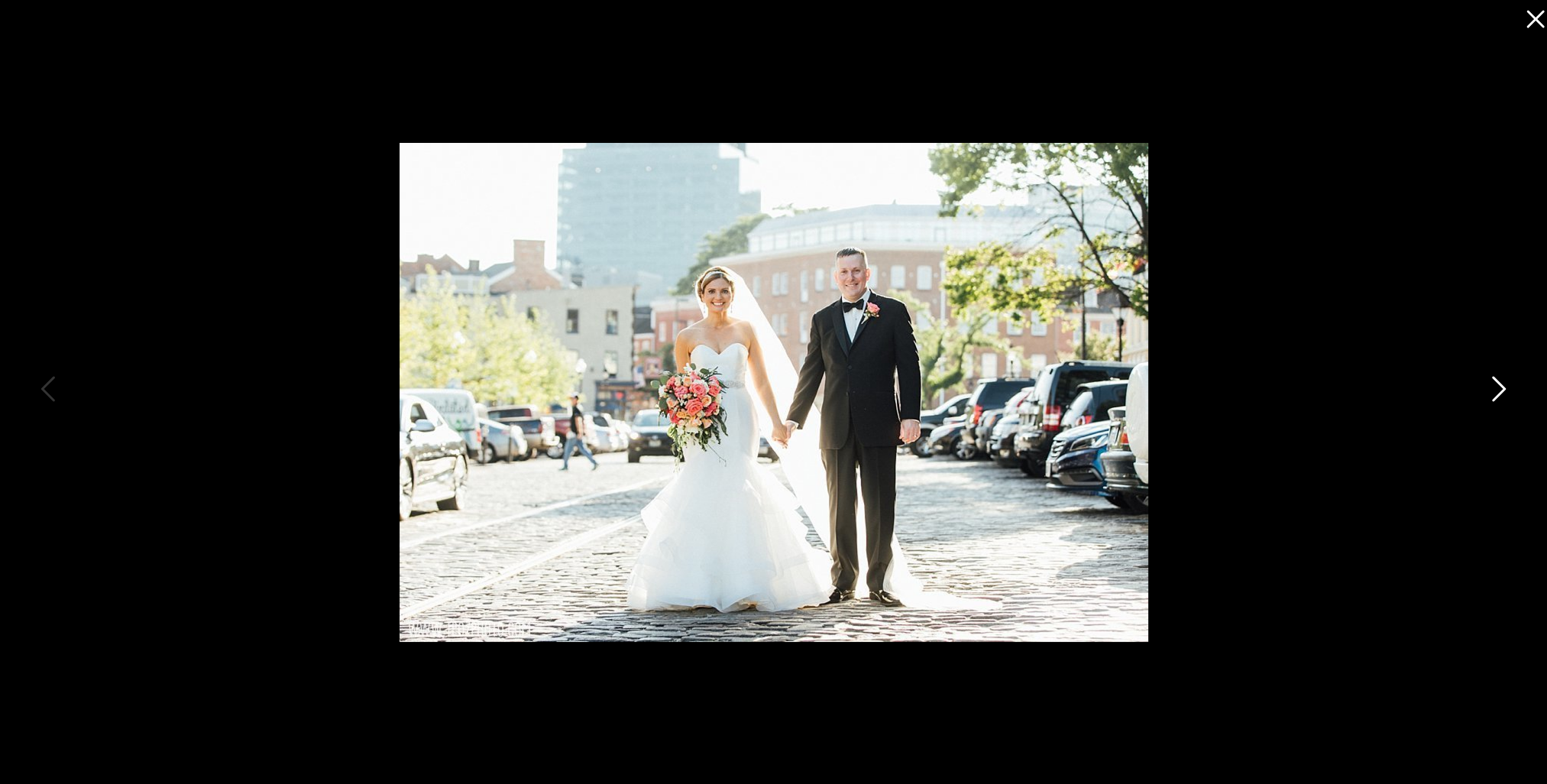
click at [1494, 387] on icon at bounding box center [1497, 392] width 39 height 46
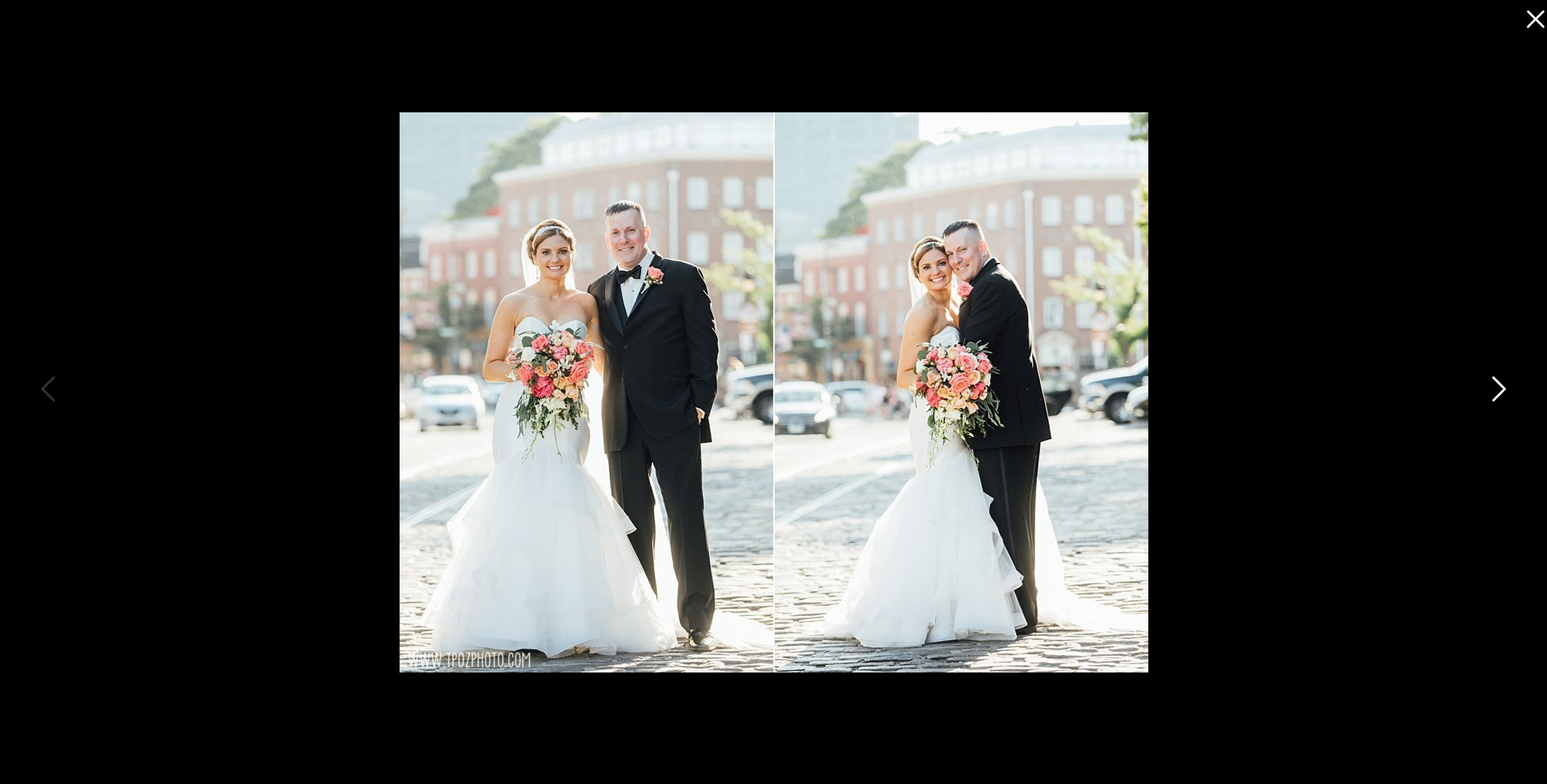
click at [1494, 387] on icon at bounding box center [1497, 392] width 39 height 46
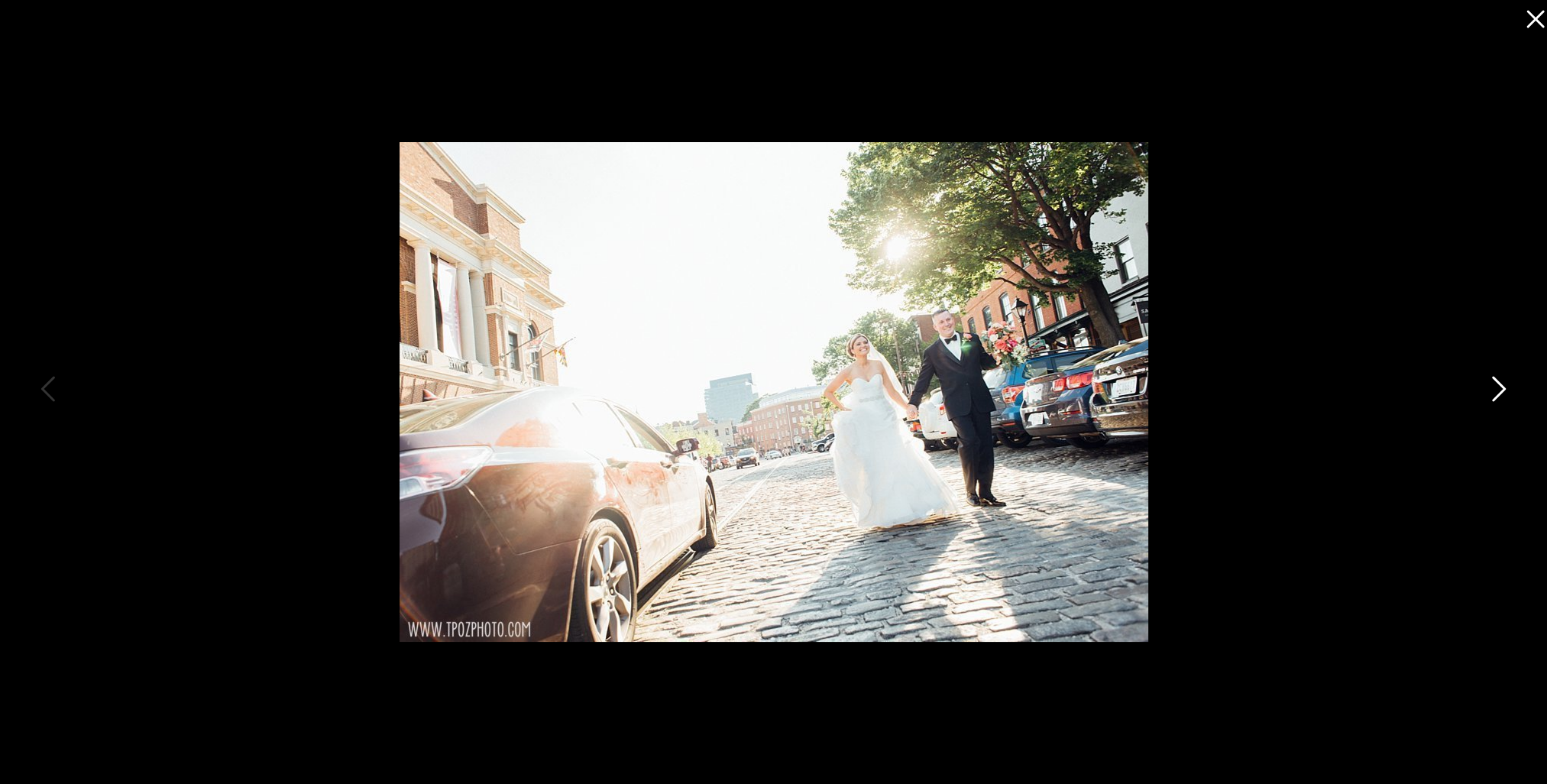
click at [1494, 387] on icon at bounding box center [1497, 392] width 39 height 46
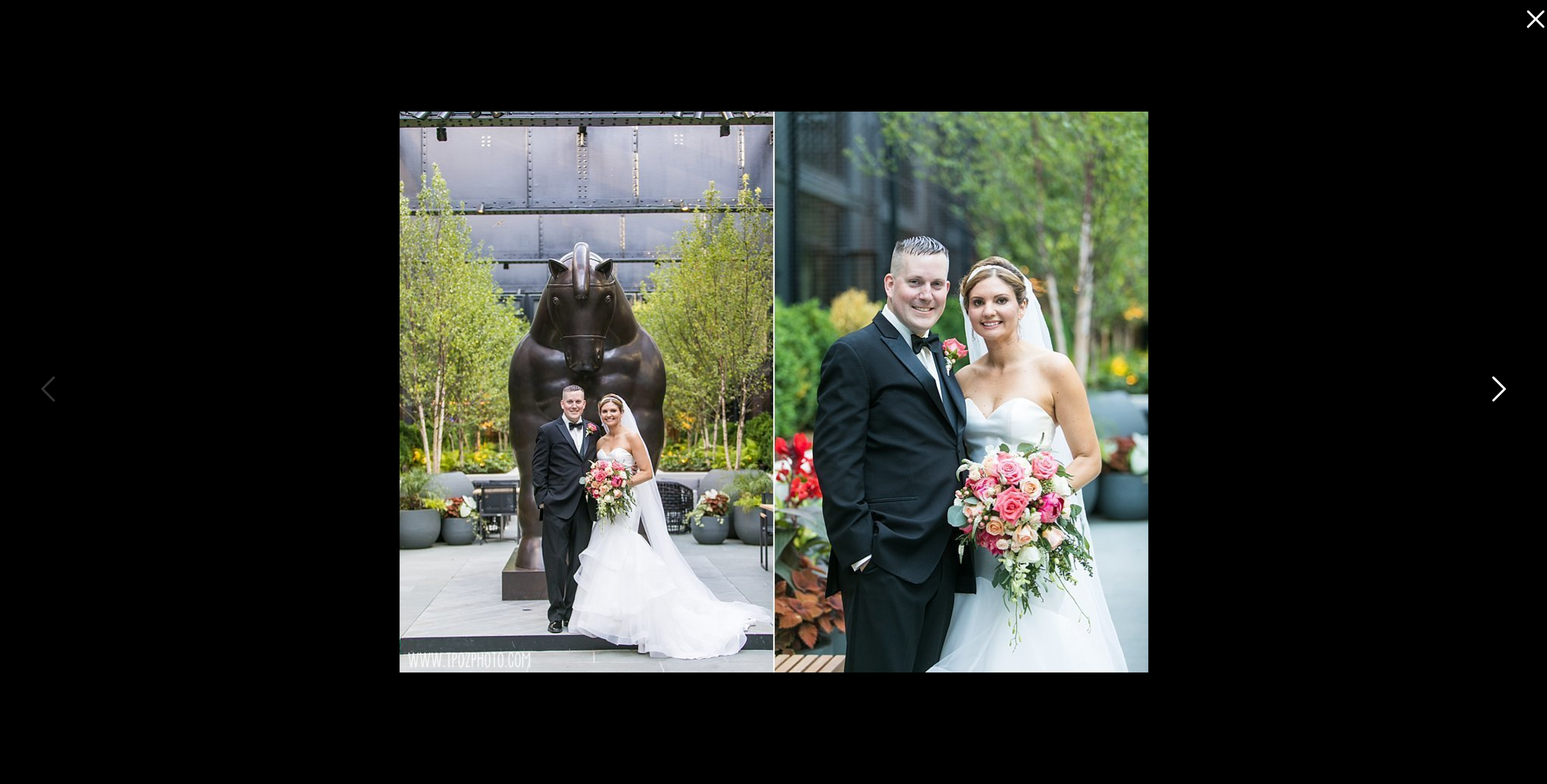
click at [1494, 387] on icon at bounding box center [1497, 392] width 39 height 46
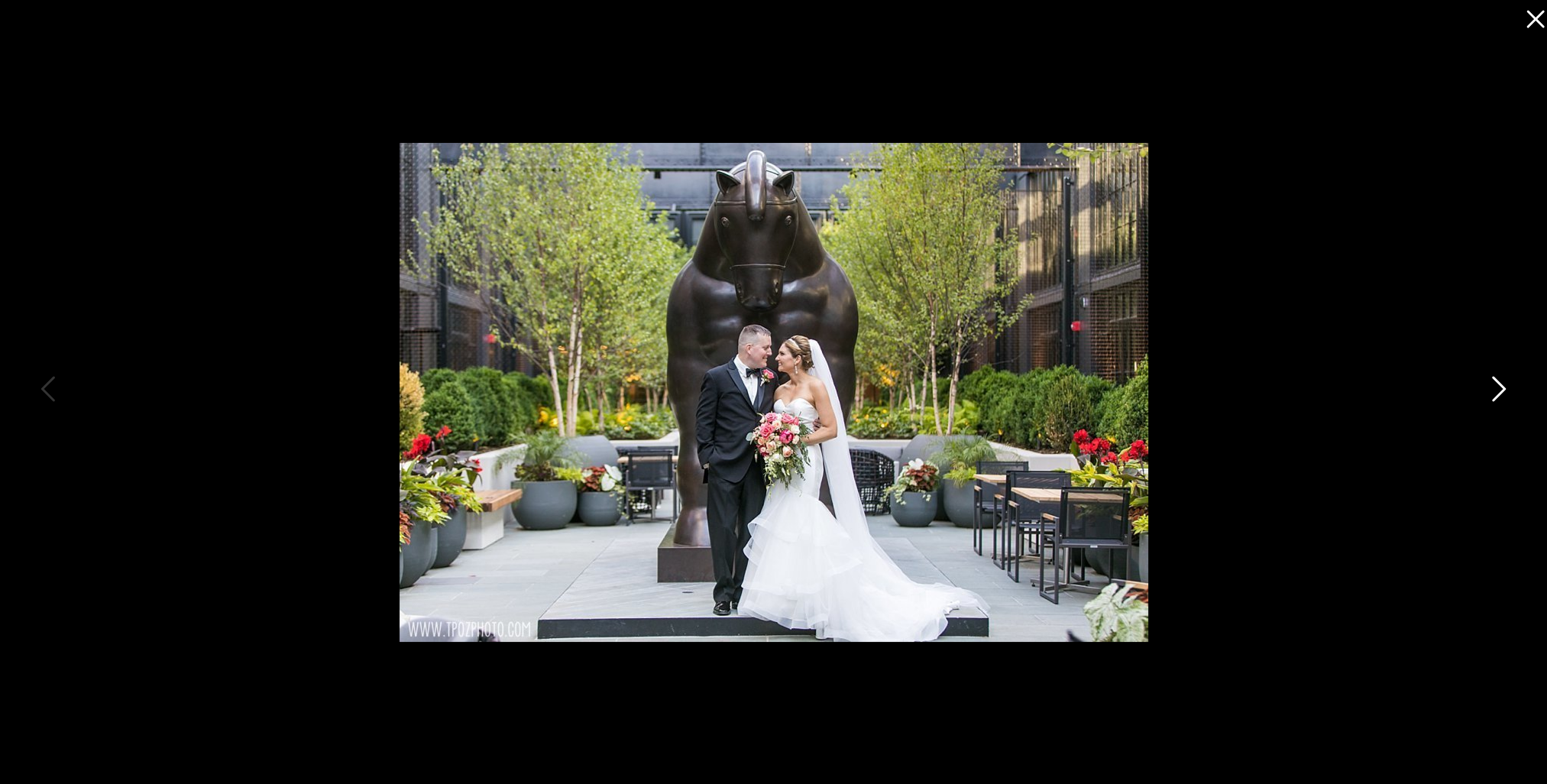
click at [1494, 388] on icon at bounding box center [1497, 392] width 39 height 46
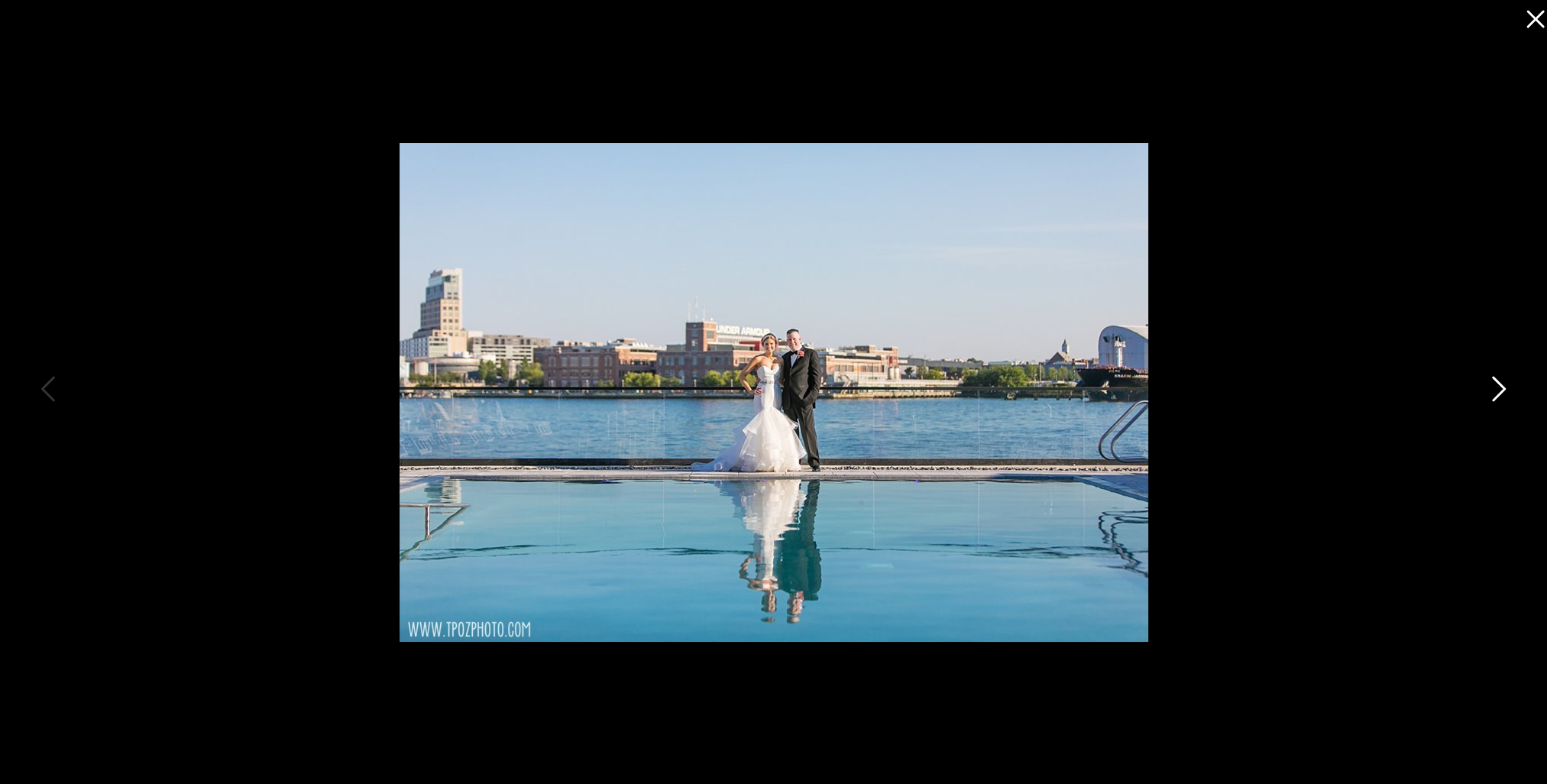
click at [1494, 388] on icon at bounding box center [1497, 392] width 39 height 46
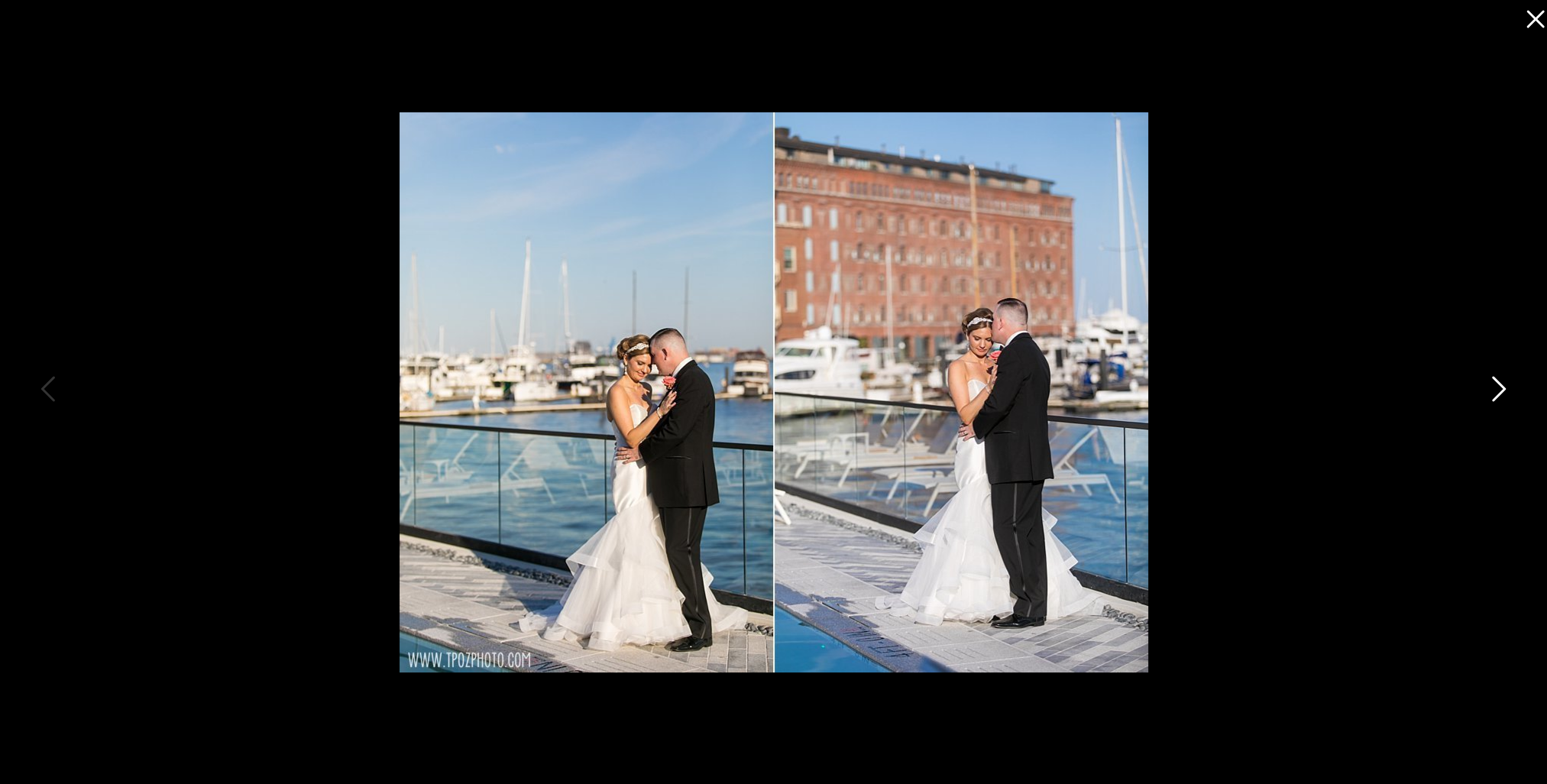
click at [1494, 388] on icon at bounding box center [1497, 392] width 39 height 46
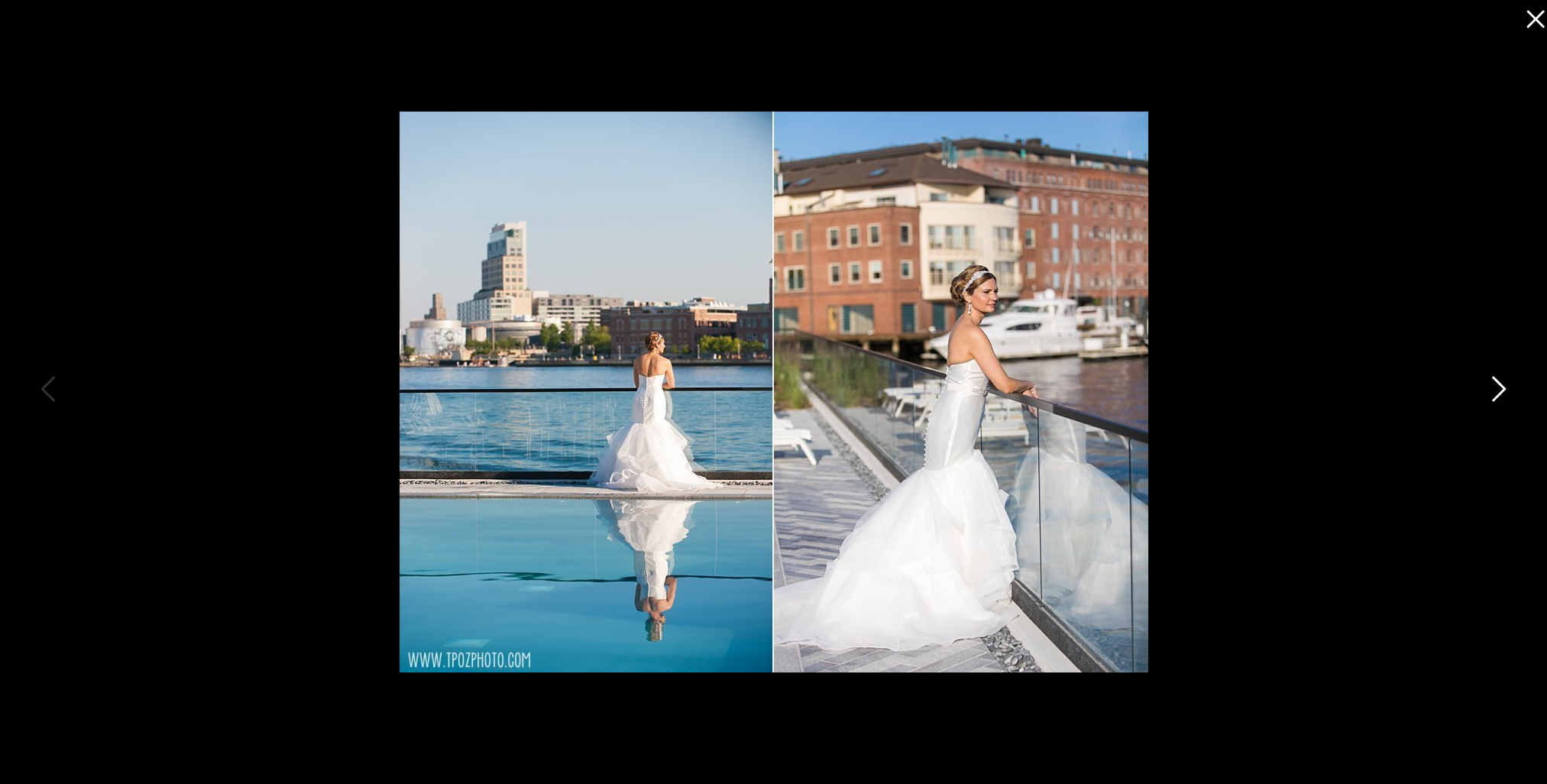
click at [1494, 388] on icon at bounding box center [1497, 392] width 39 height 46
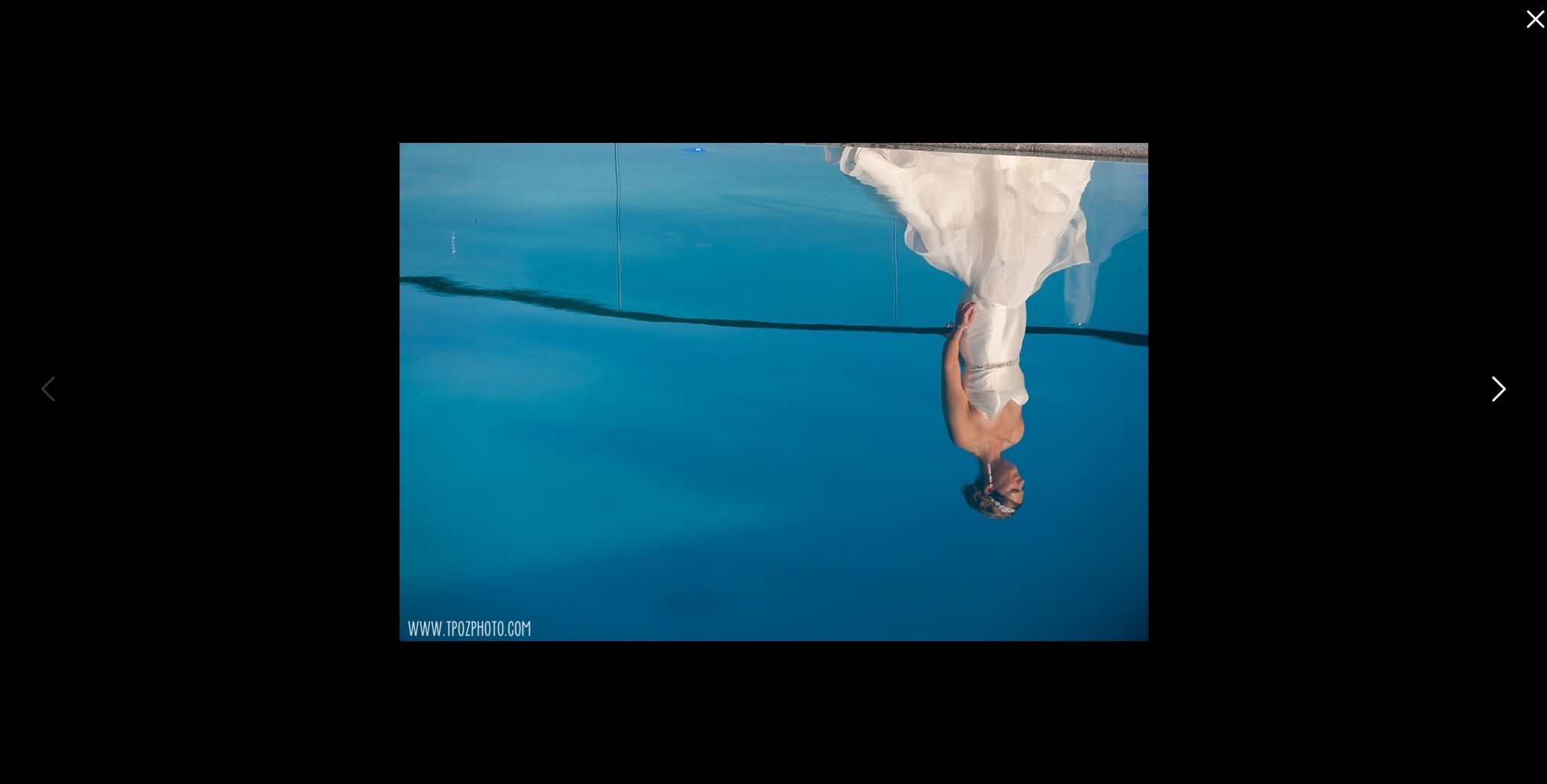
click at [1494, 388] on icon at bounding box center [1497, 392] width 39 height 46
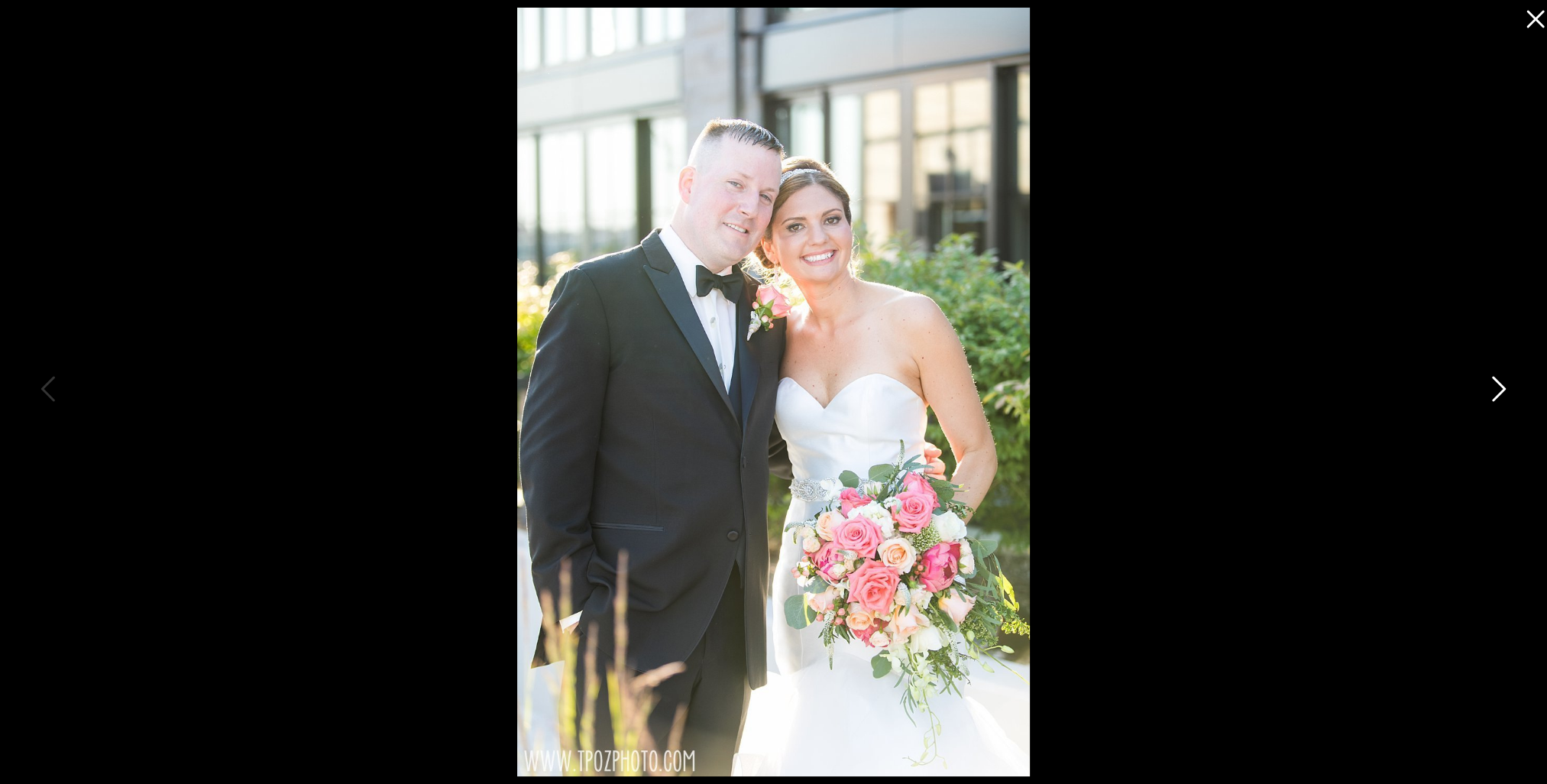
click at [1510, 389] on icon at bounding box center [1497, 392] width 39 height 46
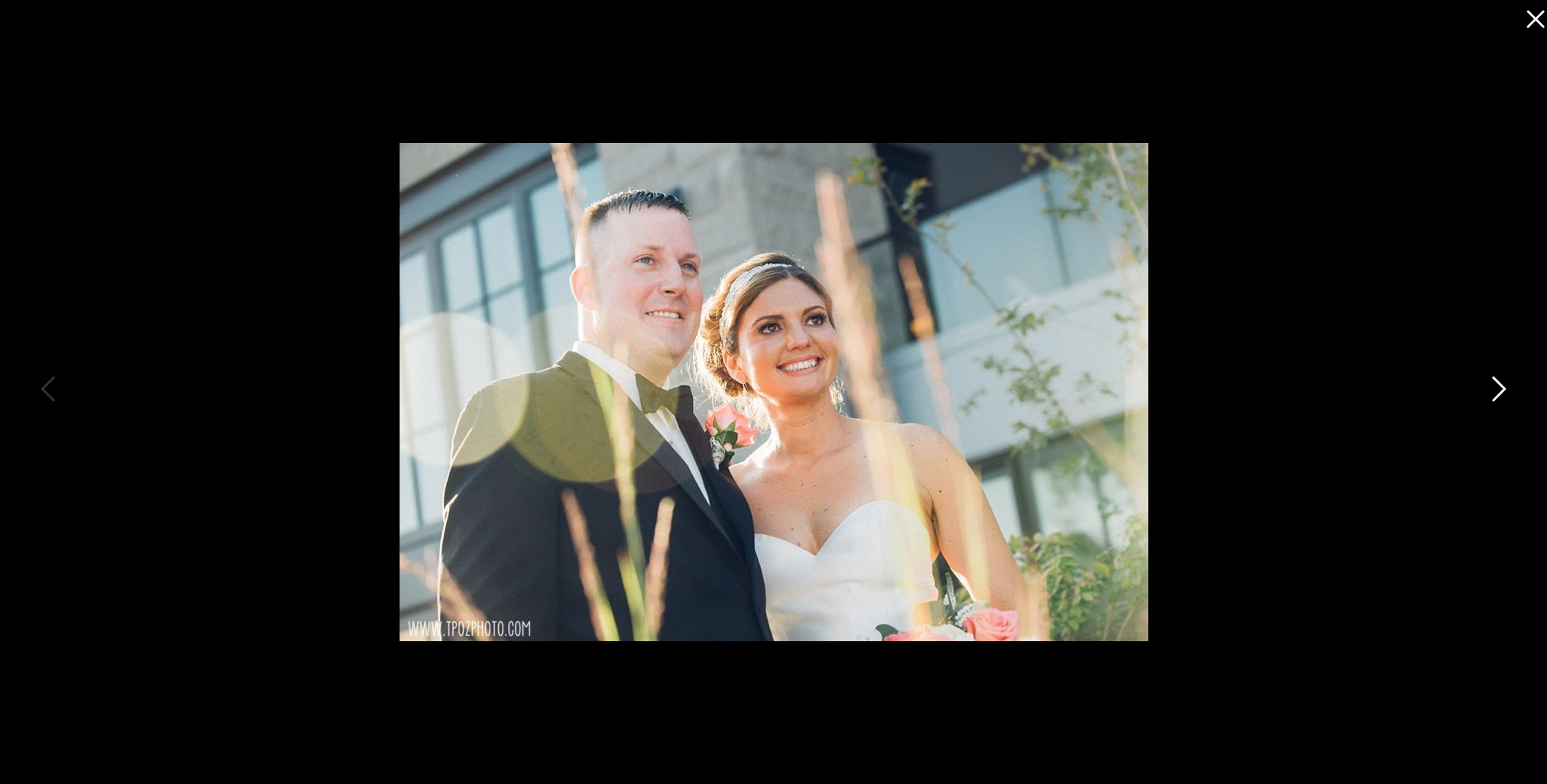
click at [1510, 389] on icon at bounding box center [1497, 392] width 39 height 46
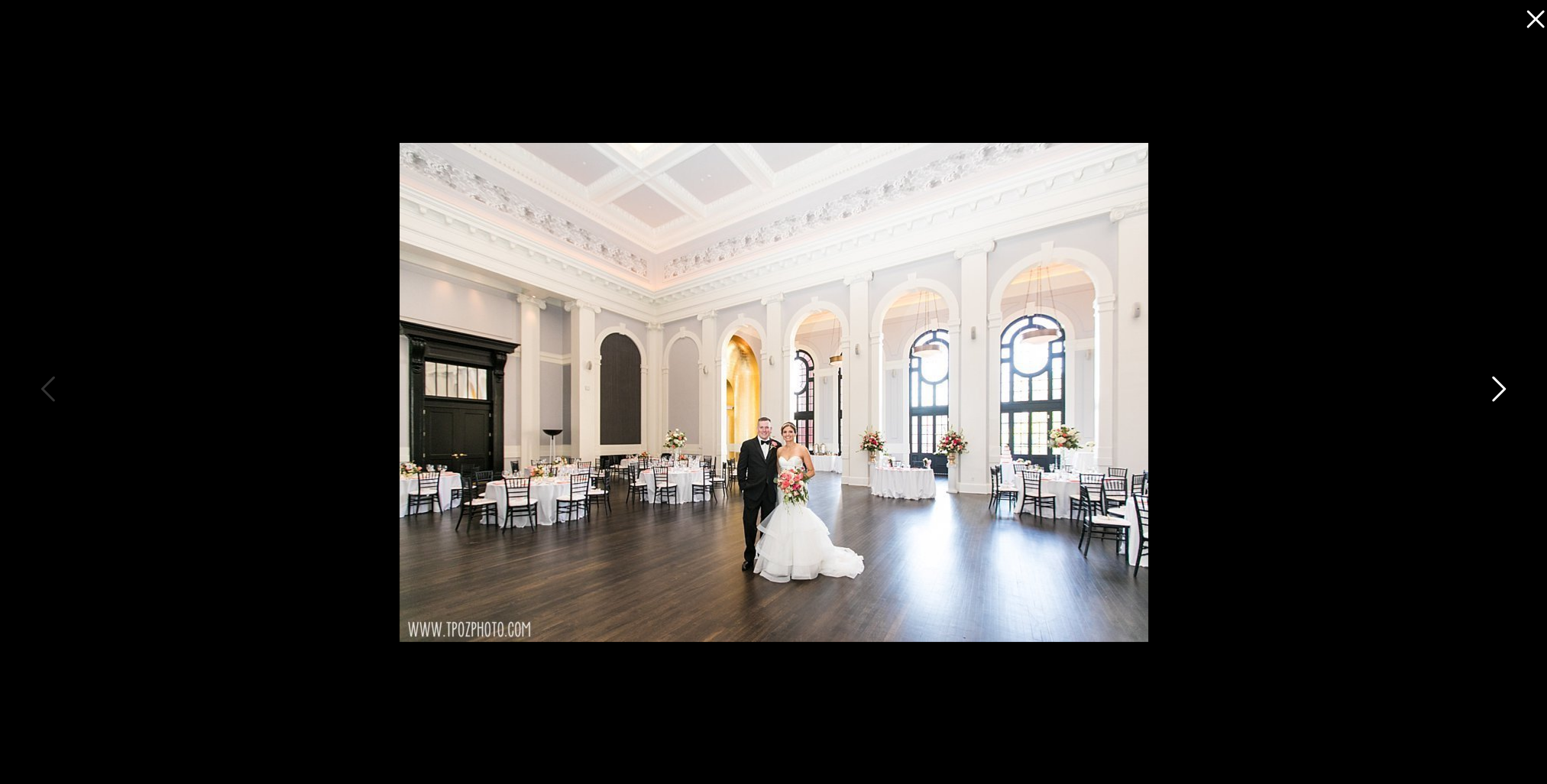
click at [1510, 389] on icon at bounding box center [1497, 392] width 39 height 46
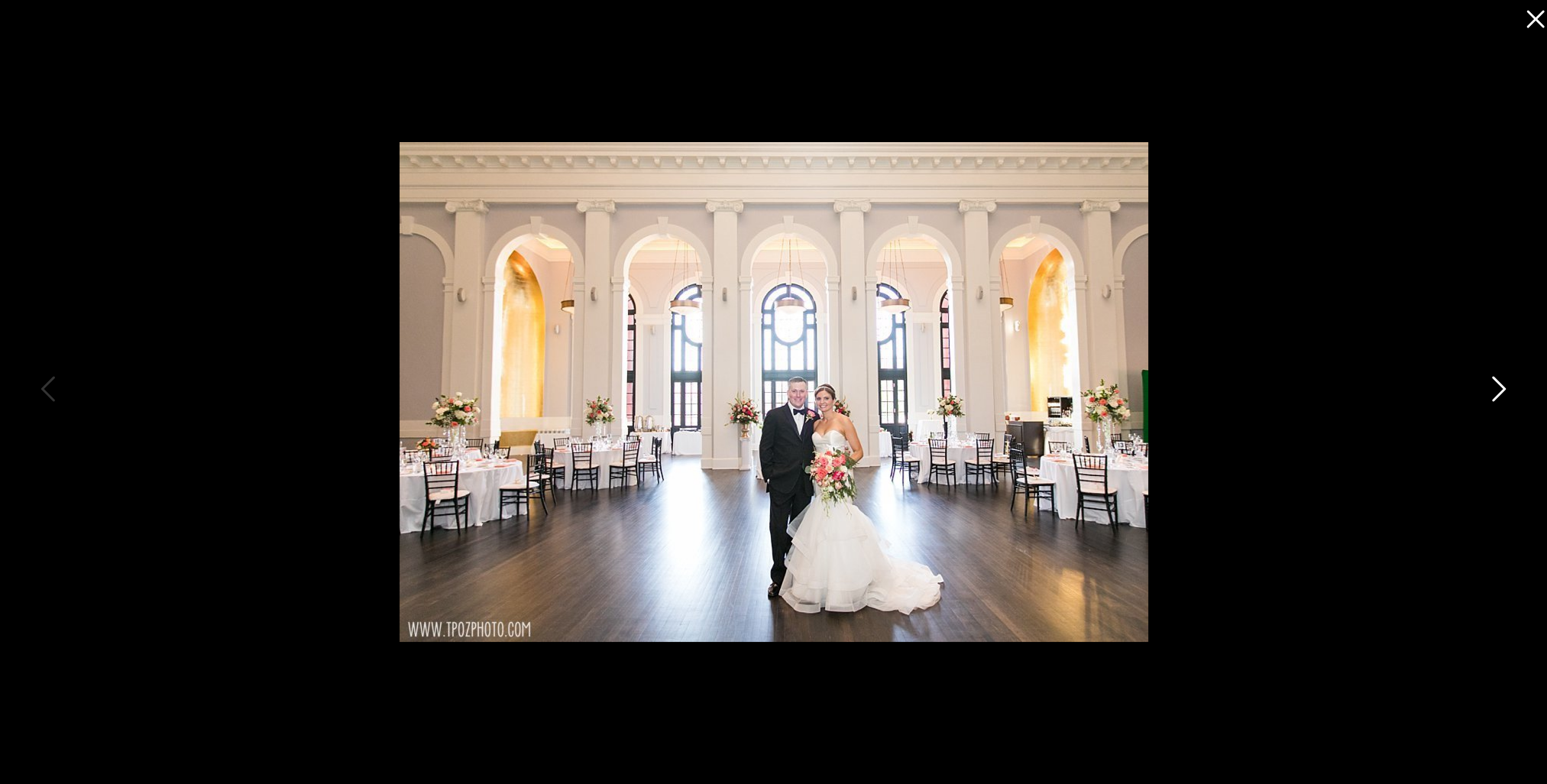
click at [1510, 389] on icon at bounding box center [1497, 392] width 39 height 46
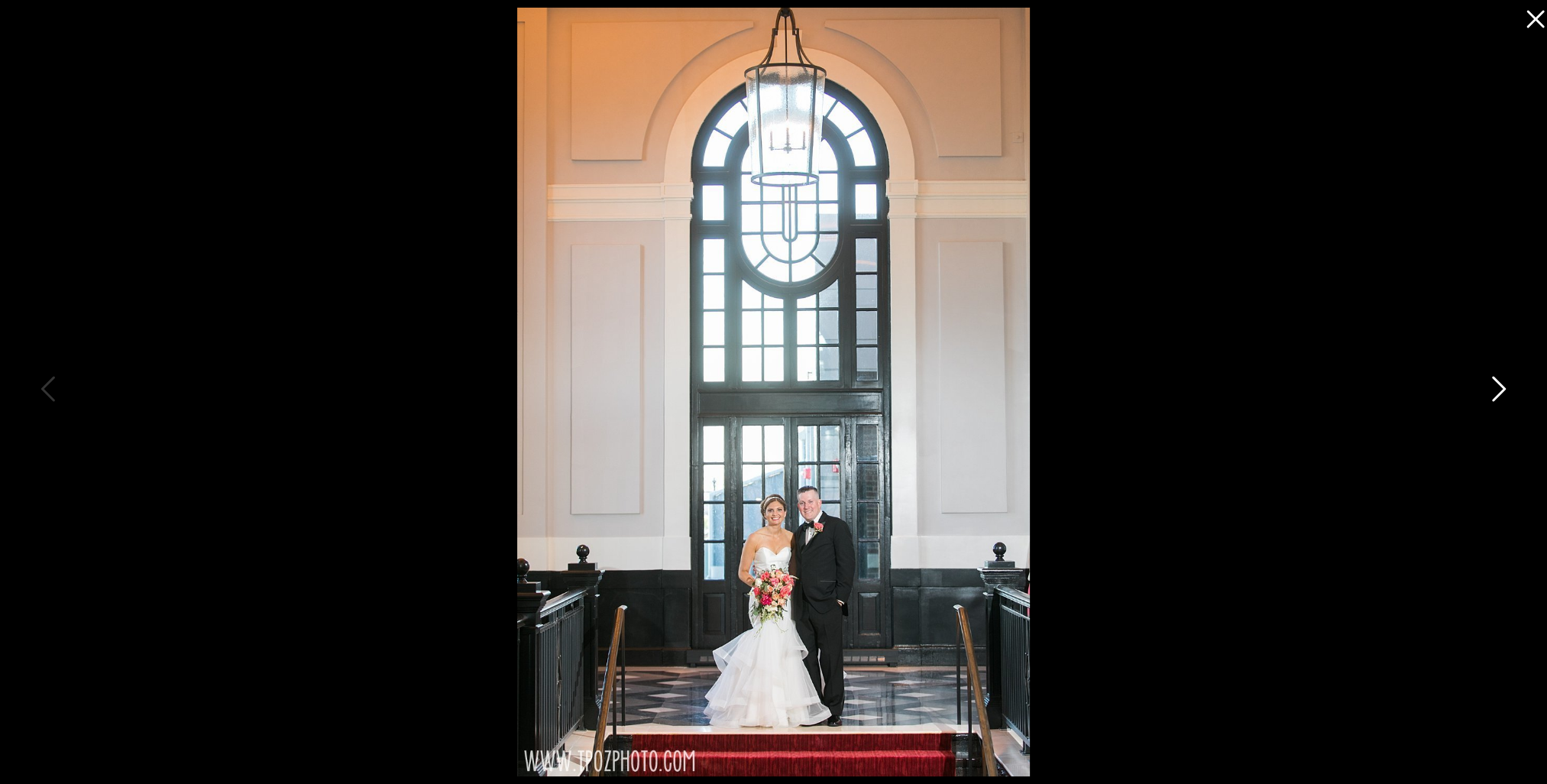
click at [1510, 389] on icon at bounding box center [1497, 392] width 39 height 46
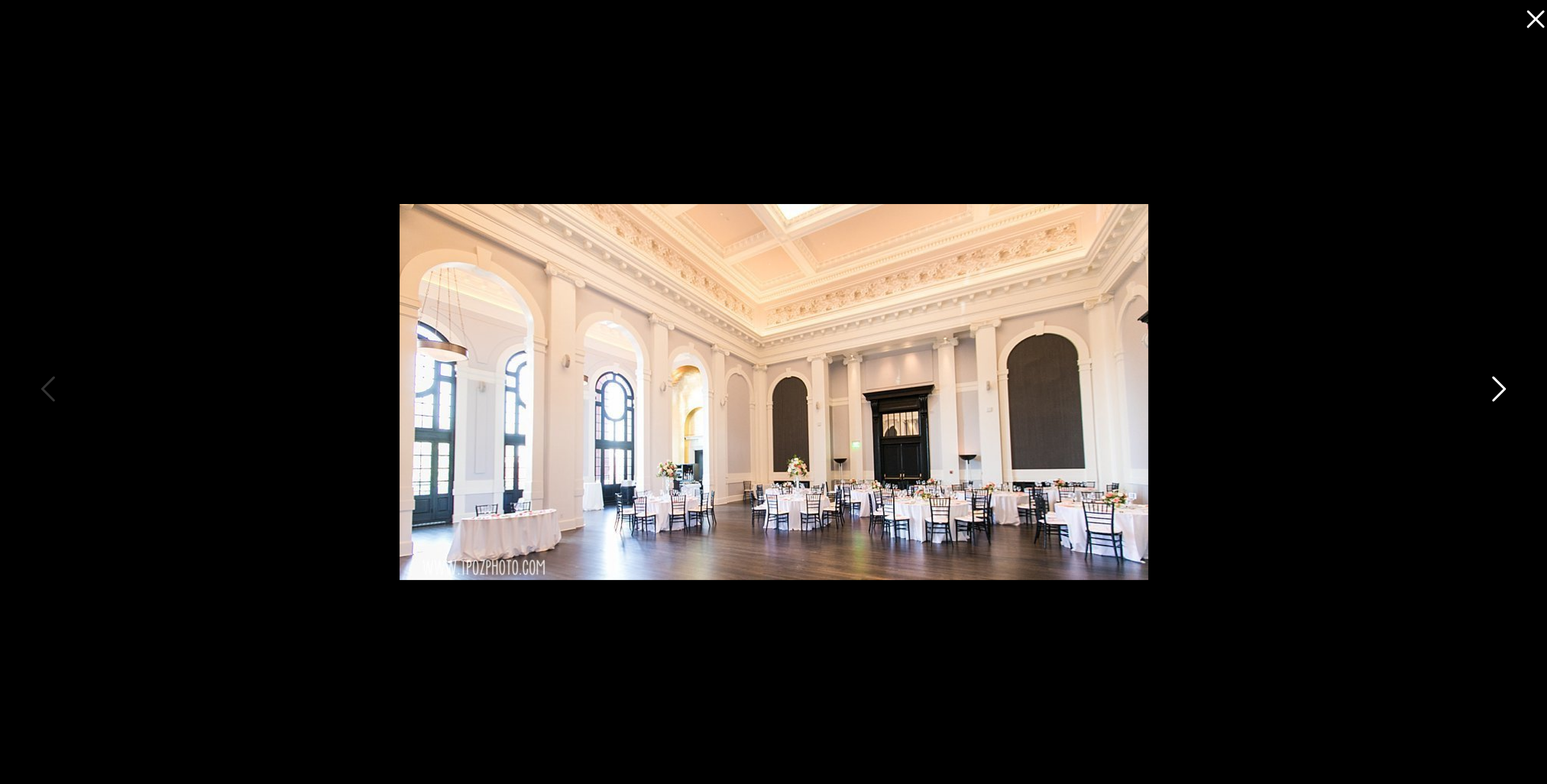
click at [1510, 389] on icon at bounding box center [1497, 392] width 39 height 46
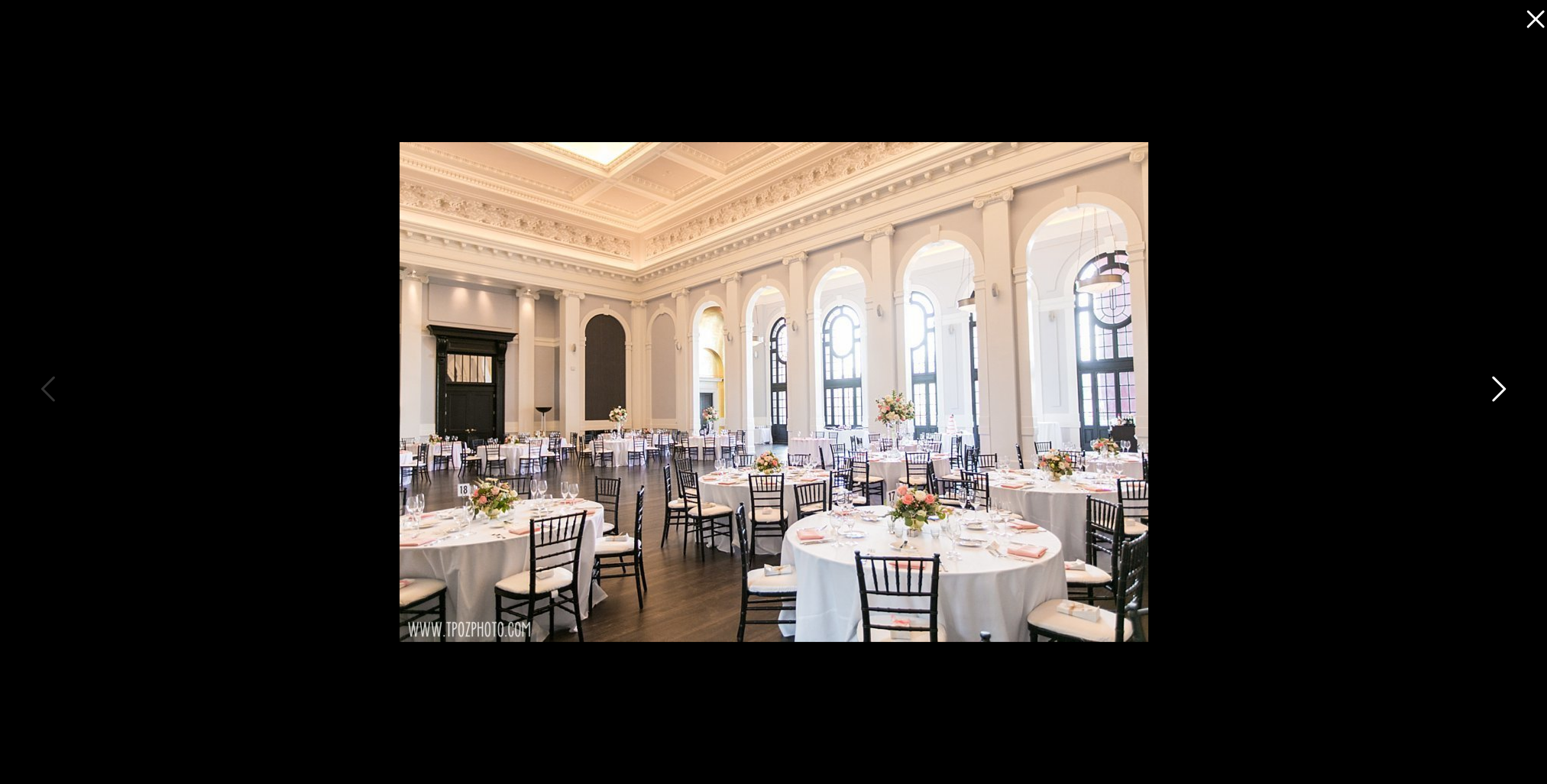
click at [1510, 389] on icon at bounding box center [1497, 392] width 39 height 46
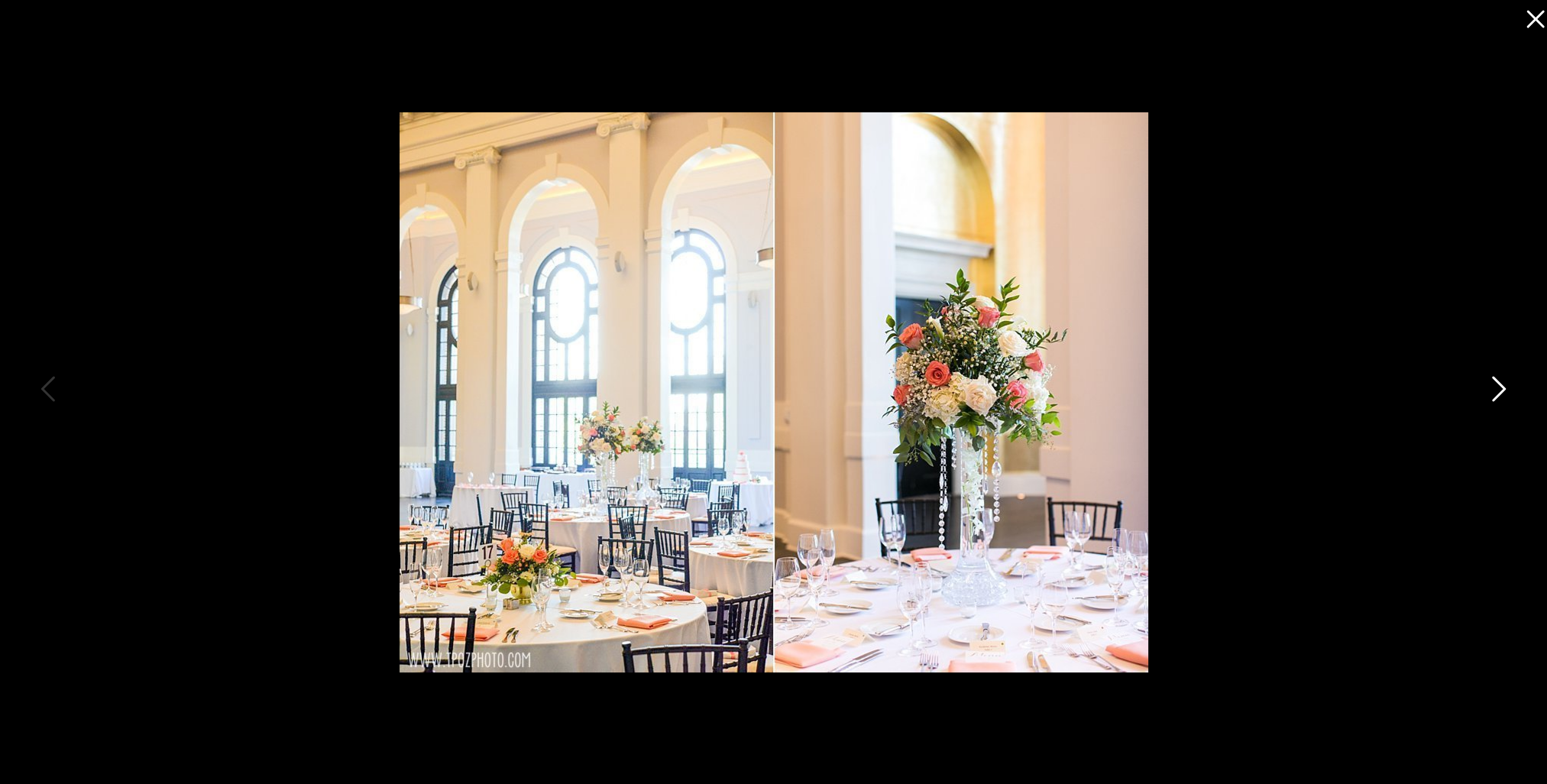
click at [1510, 389] on icon at bounding box center [1497, 392] width 39 height 46
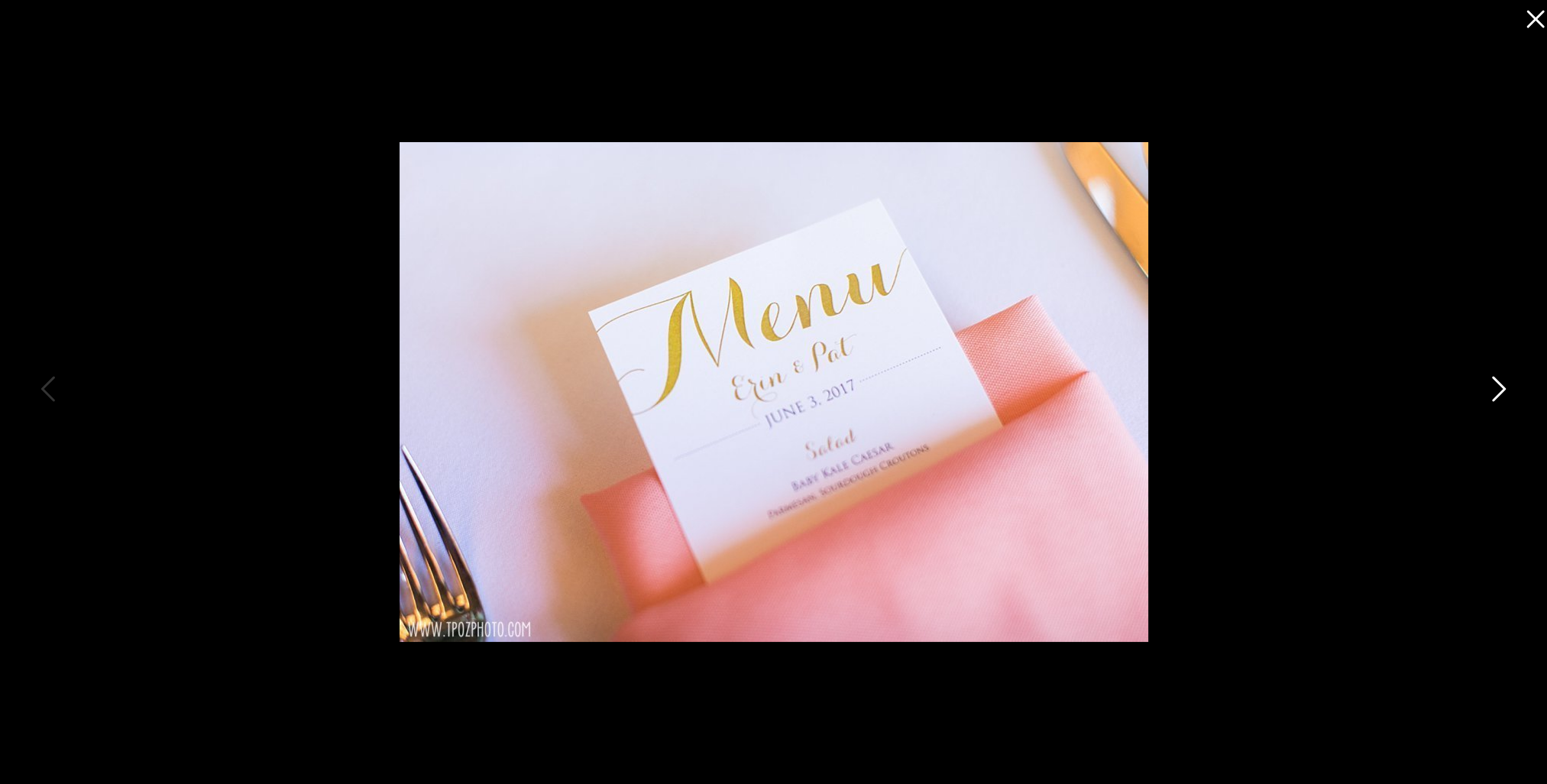
click at [1510, 389] on icon at bounding box center [1497, 392] width 39 height 46
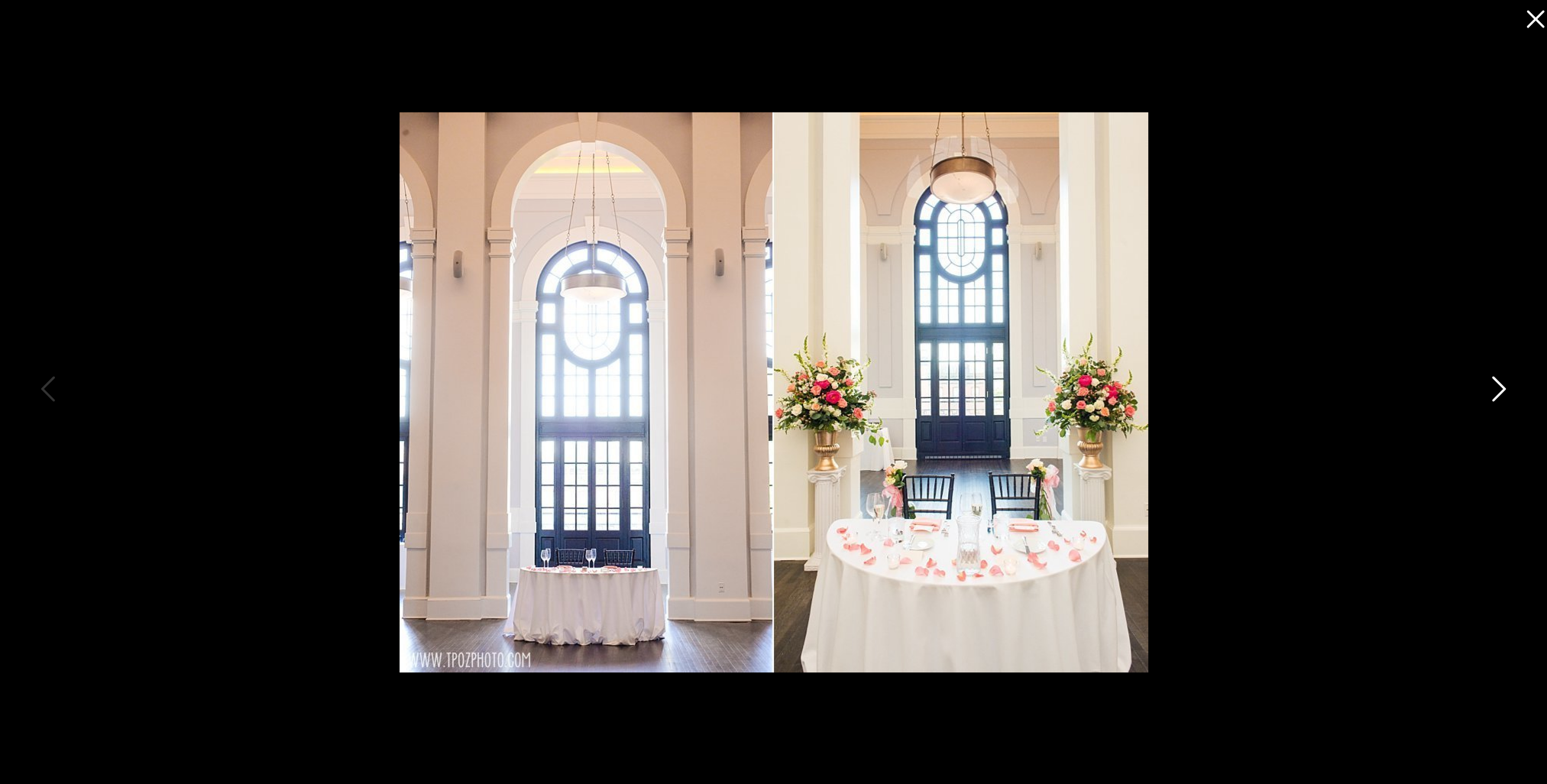
click at [1510, 389] on icon at bounding box center [1497, 392] width 39 height 46
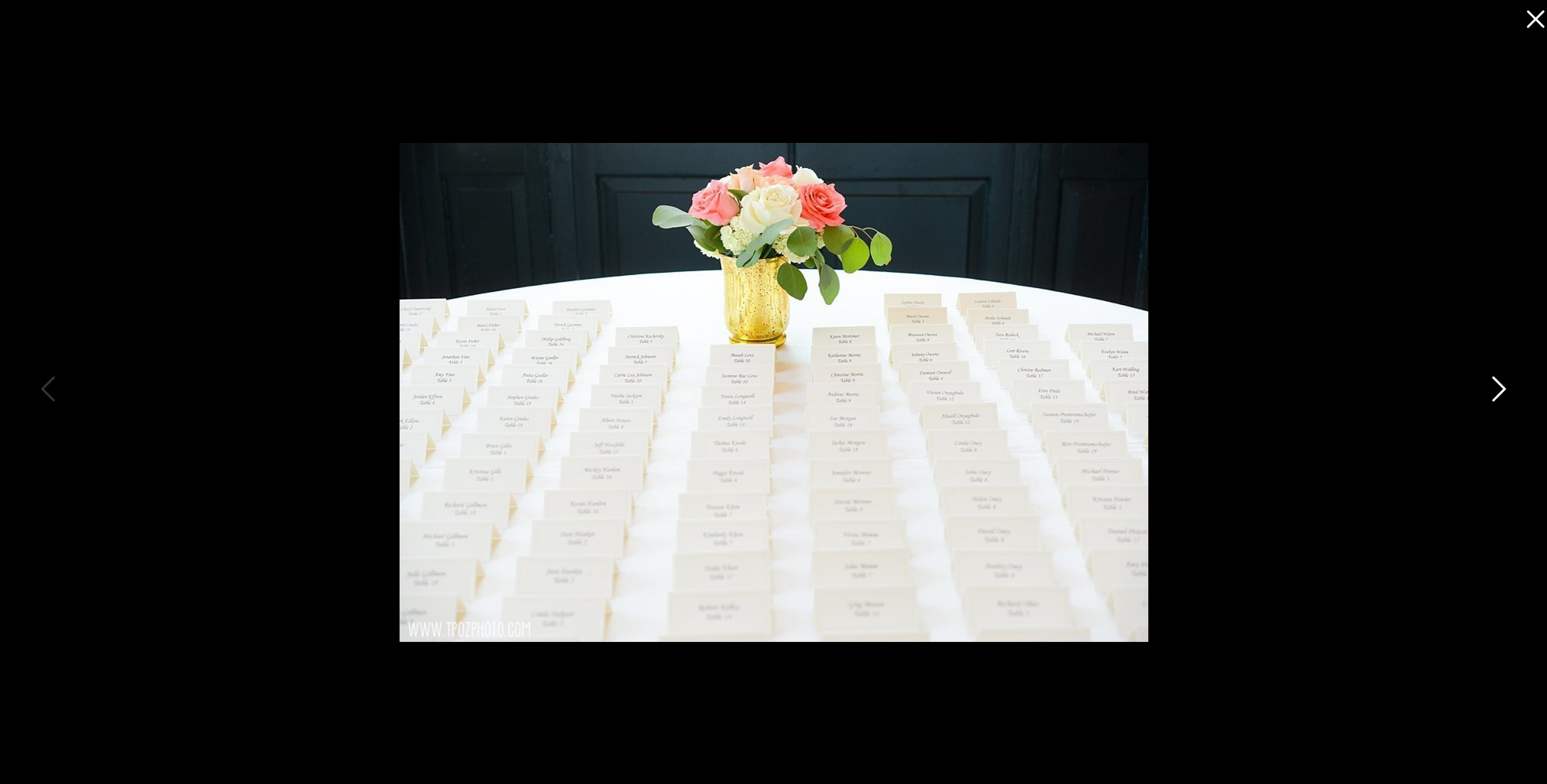
click at [1510, 389] on icon at bounding box center [1497, 392] width 39 height 46
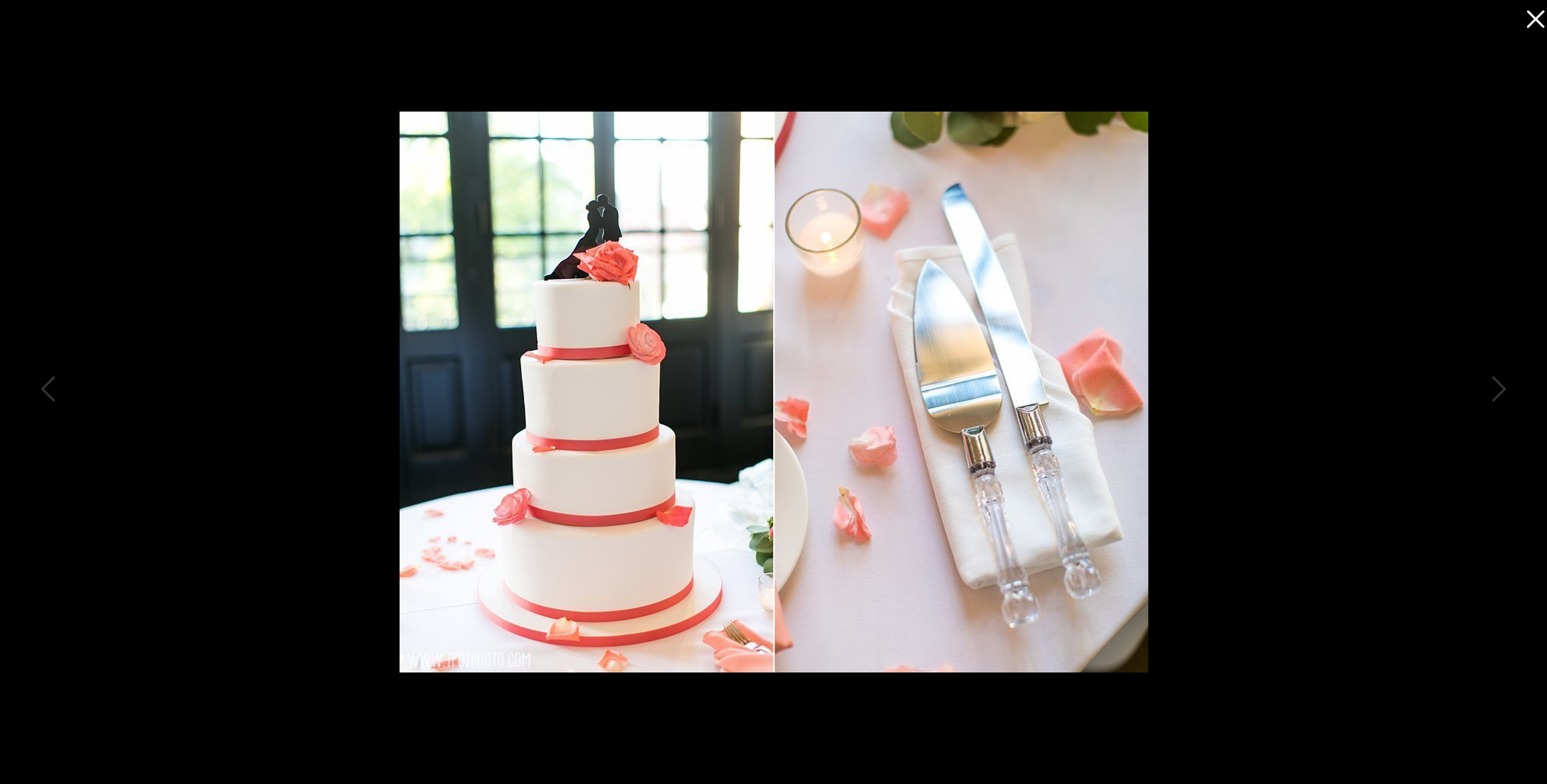
click at [1526, 19] on icon at bounding box center [1532, 15] width 31 height 31
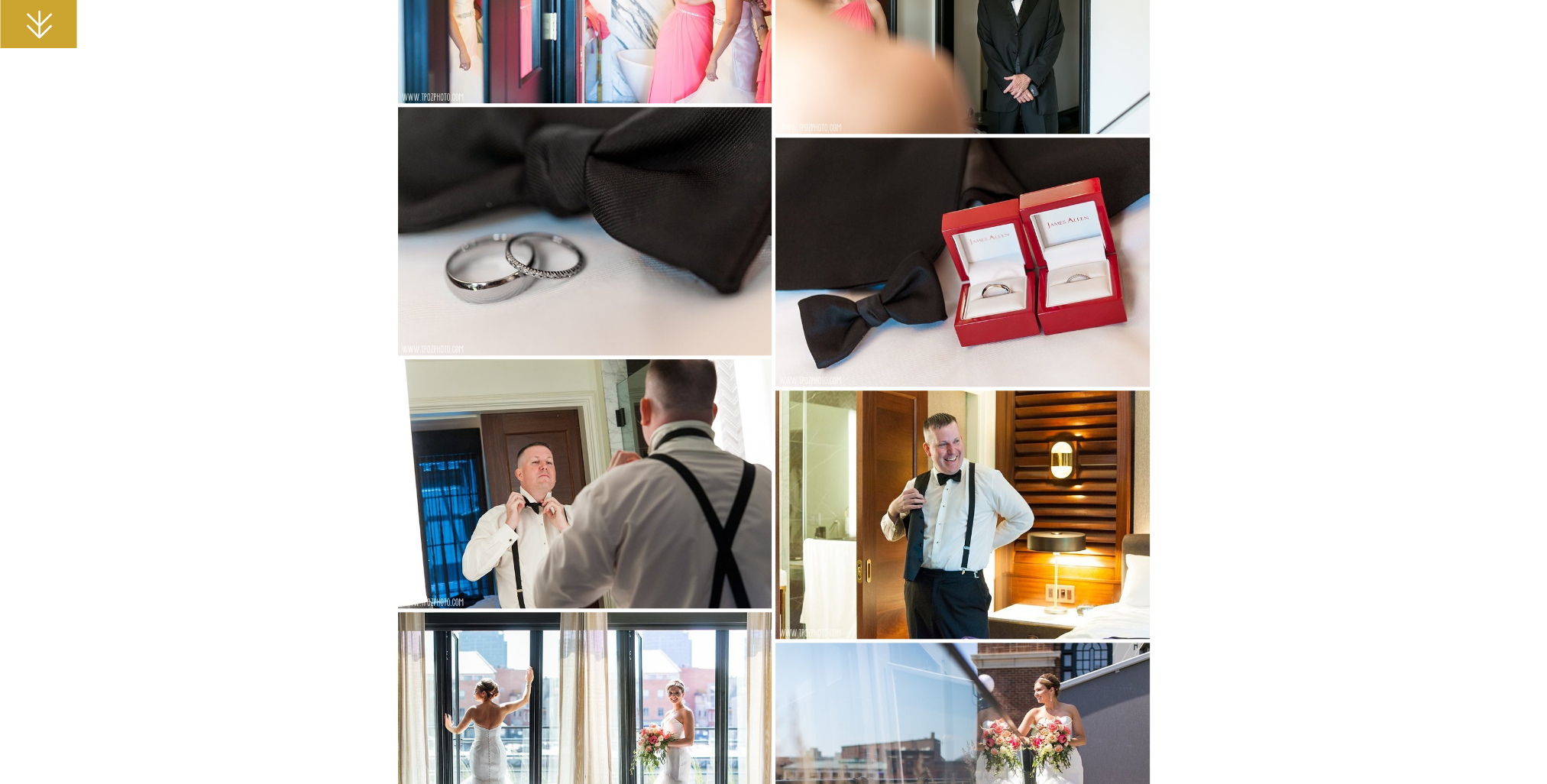
scroll to position [0, 0]
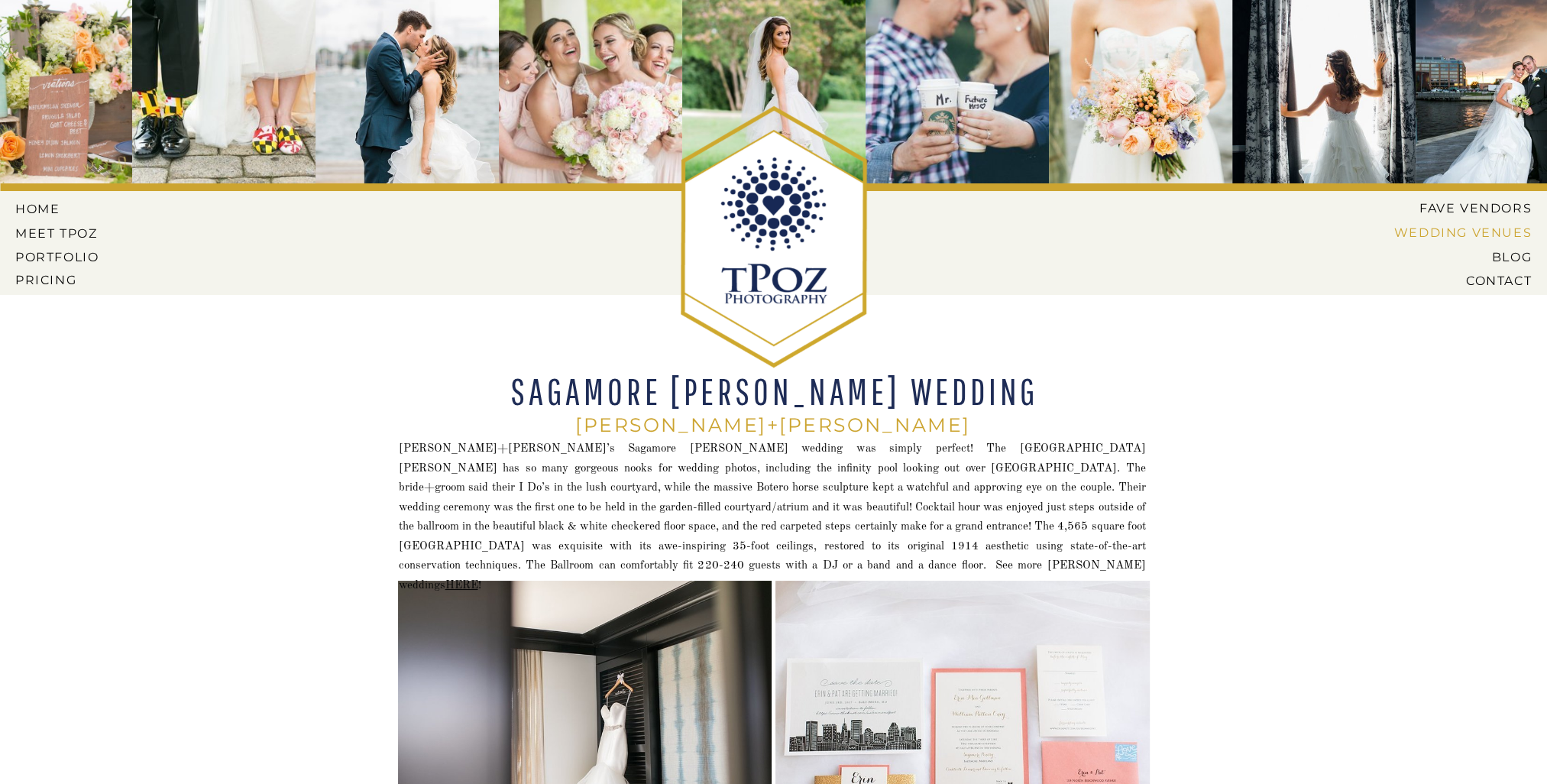
click at [1498, 230] on nav "Wedding Venues" at bounding box center [1451, 232] width 161 height 14
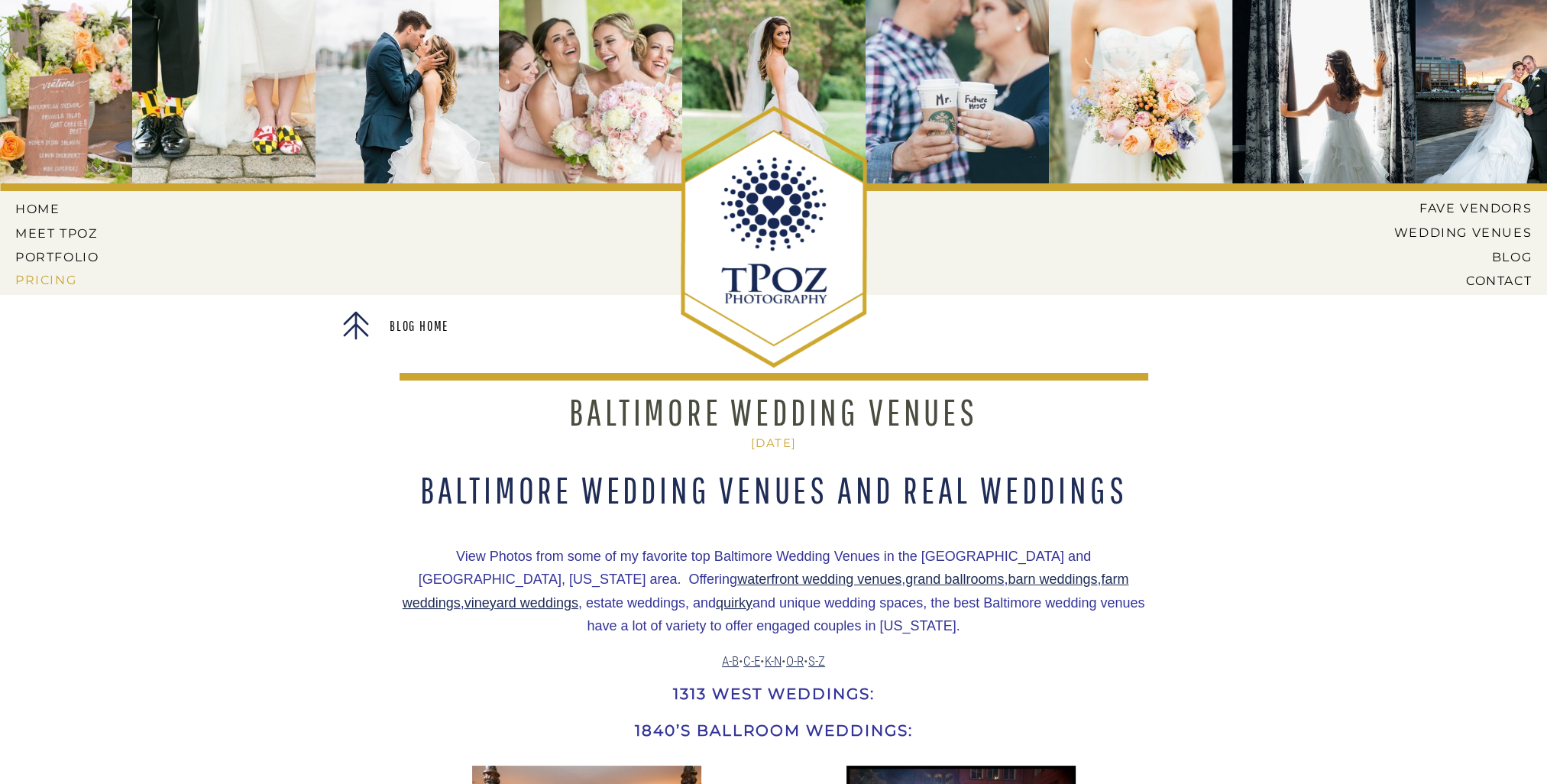
click at [28, 283] on nav "Pricing" at bounding box center [58, 279] width 87 height 14
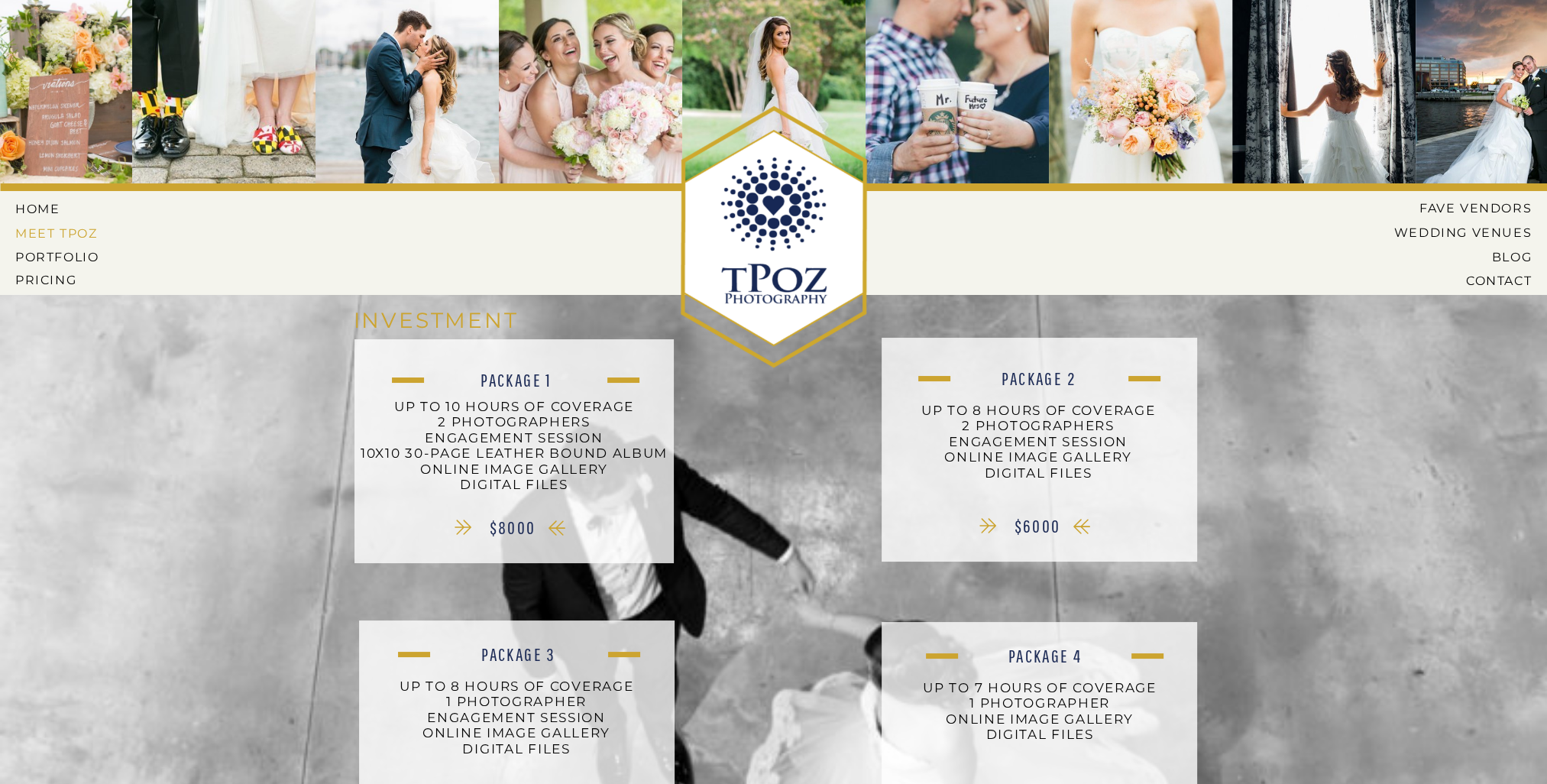
click at [84, 228] on nav "MEET tPoz" at bounding box center [56, 233] width 84 height 14
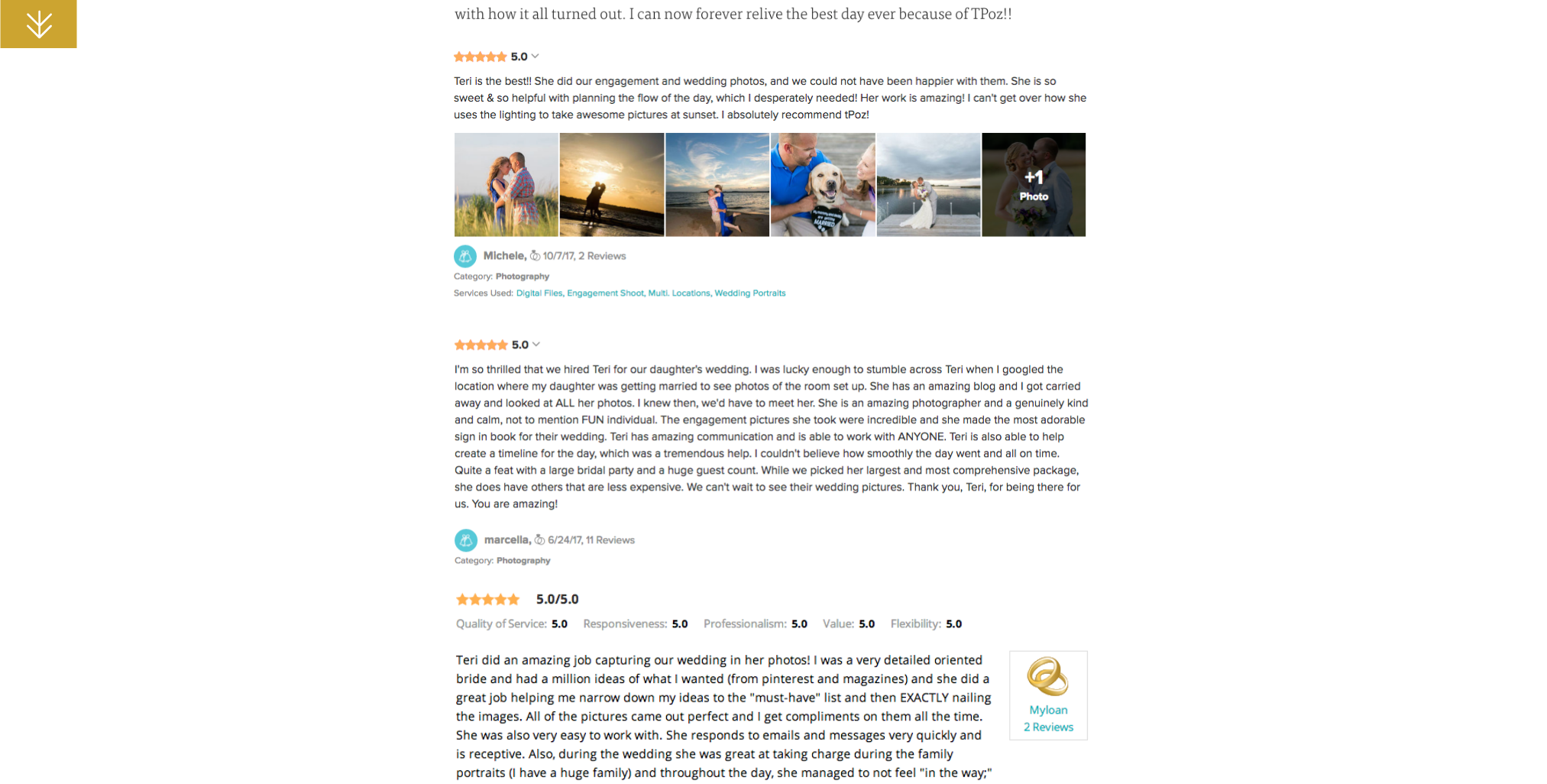
scroll to position [1681, 0]
